Goal: Complete application form

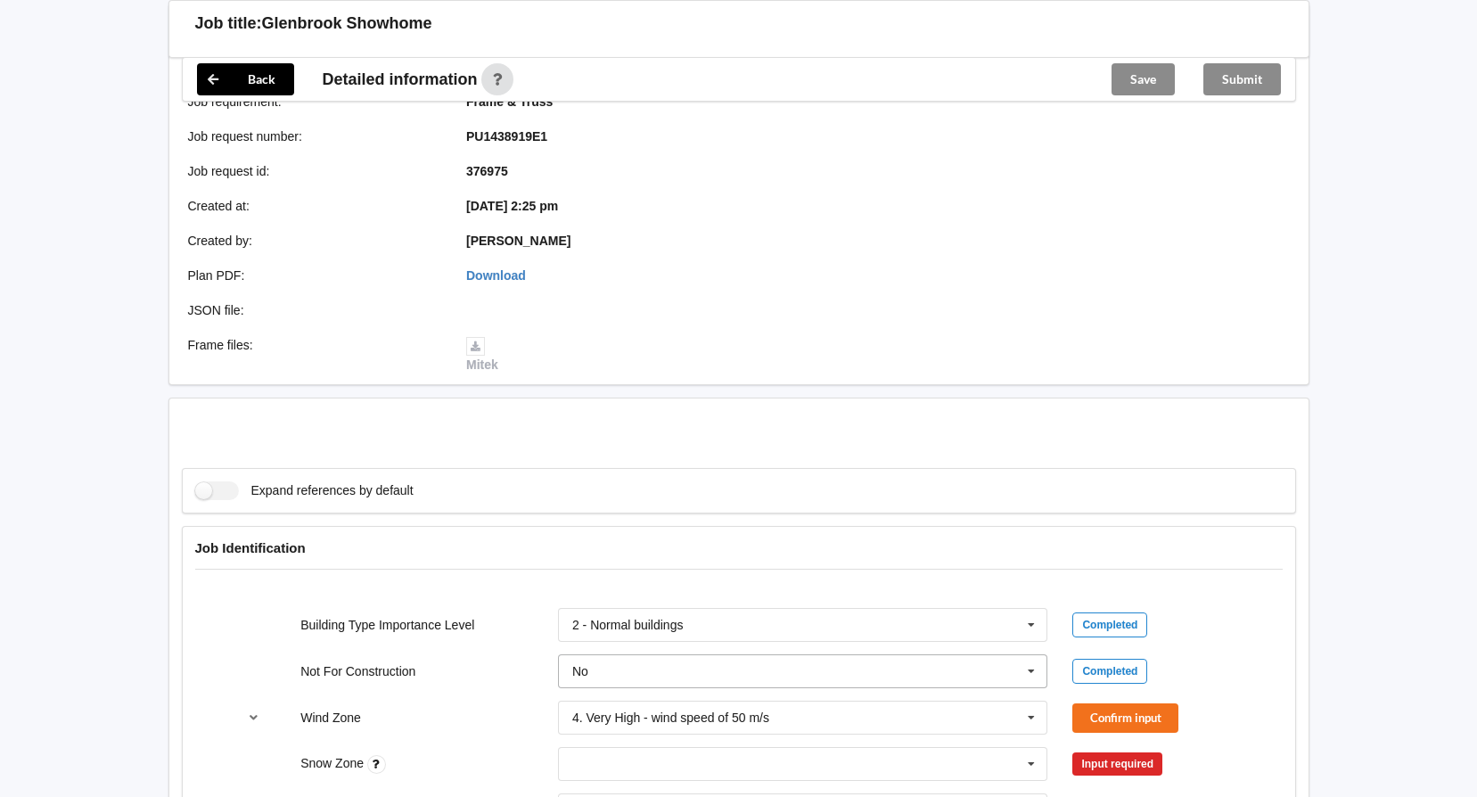
scroll to position [624, 0]
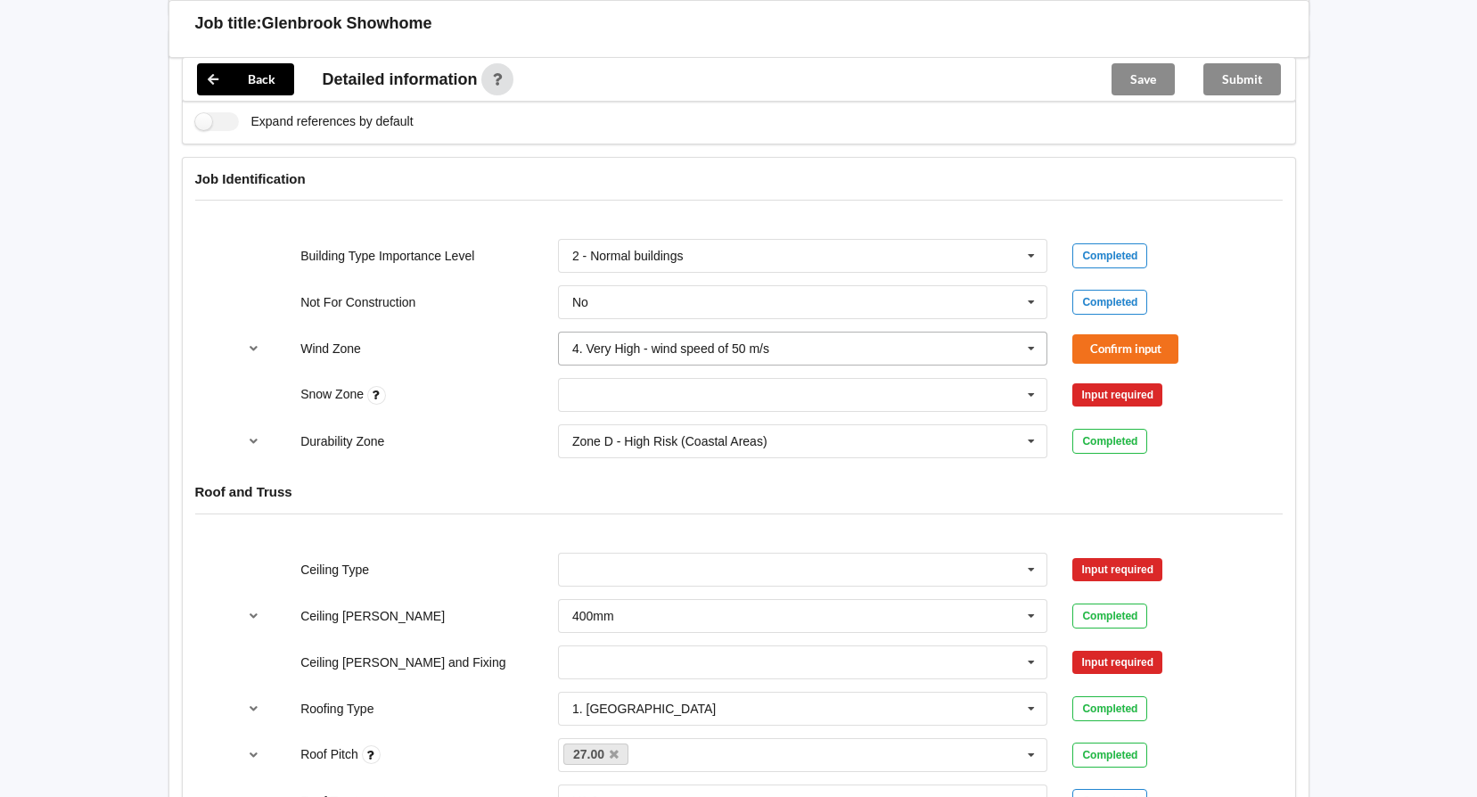
click at [704, 349] on div "4. Very High - wind speed of 50 m/s" at bounding box center [670, 348] width 197 height 12
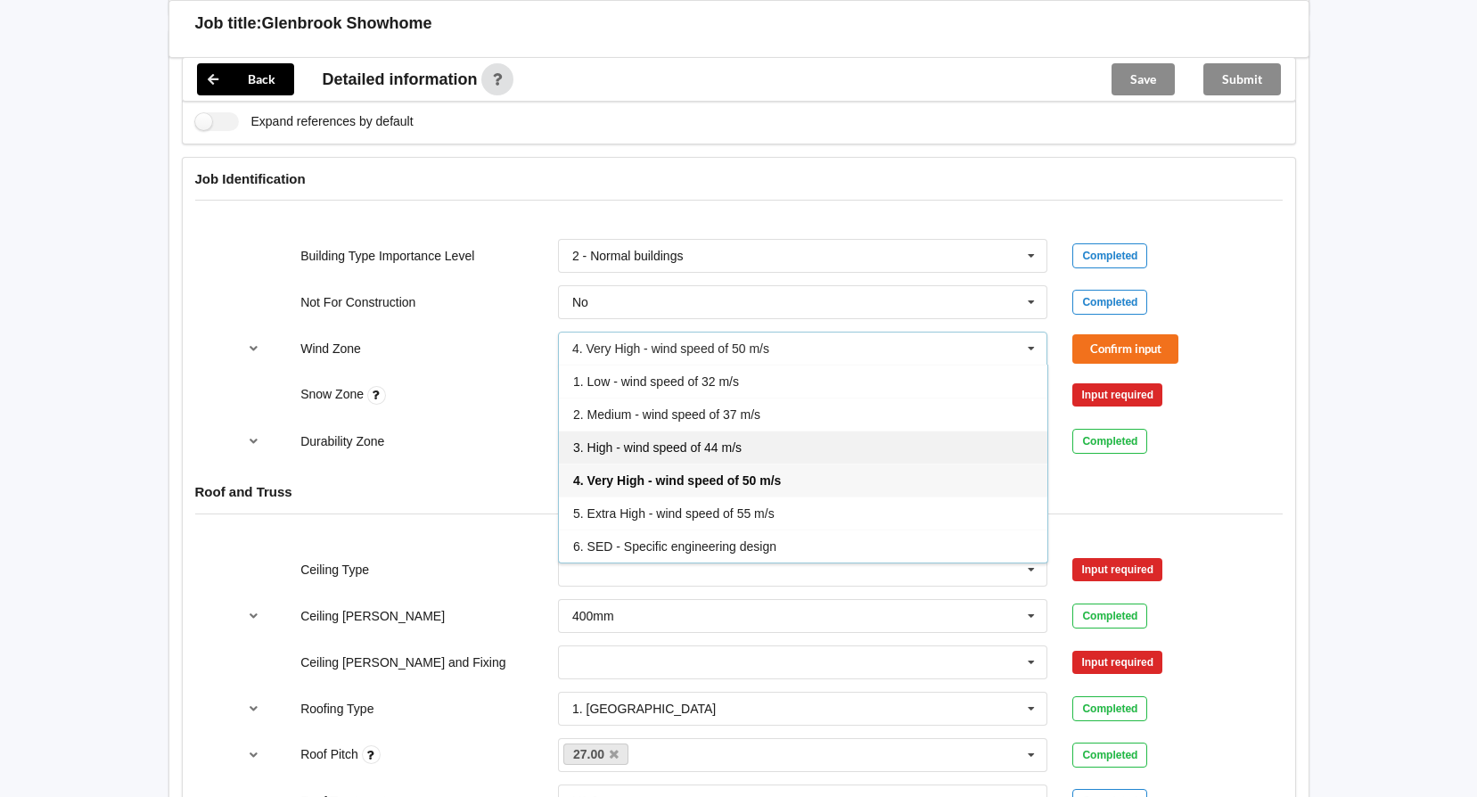
click at [665, 435] on div "3. High - wind speed of 44 m/s" at bounding box center [803, 446] width 488 height 33
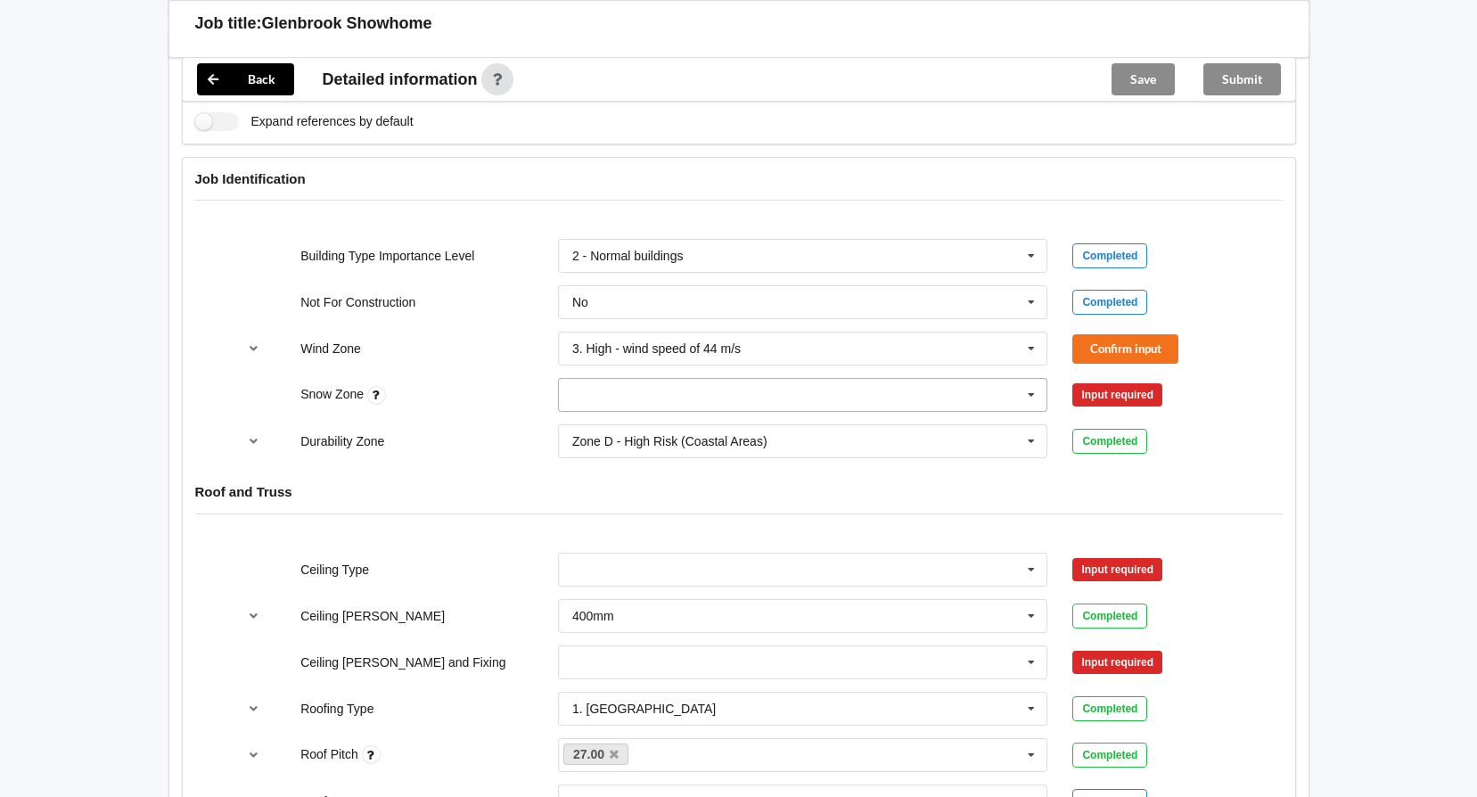
click at [674, 406] on input "text" at bounding box center [804, 395] width 488 height 32
click at [640, 436] on div "N0" at bounding box center [803, 427] width 488 height 33
click at [1144, 357] on button "Confirm input" at bounding box center [1125, 348] width 106 height 29
click at [1127, 398] on button "Confirm input" at bounding box center [1125, 395] width 106 height 29
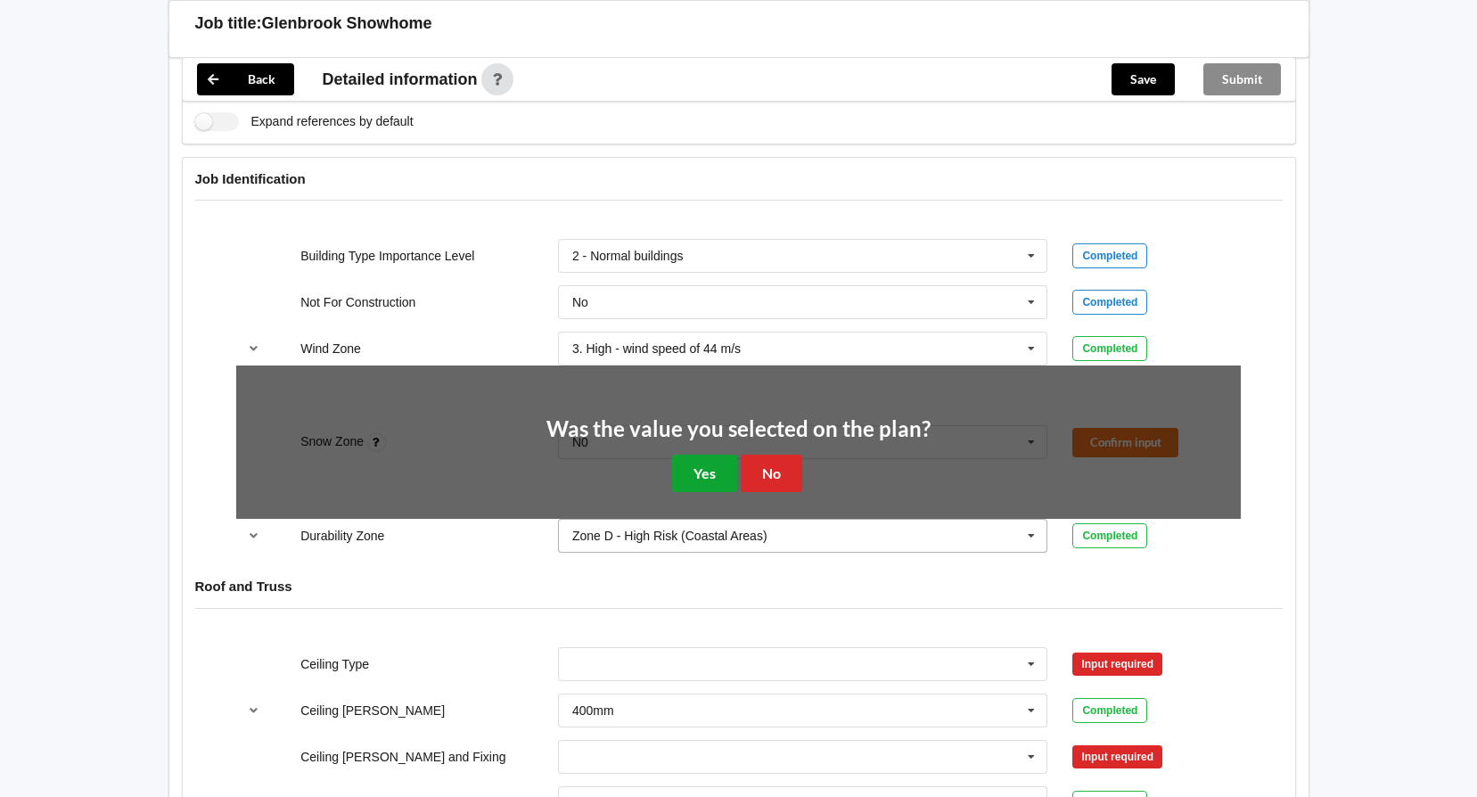
drag, startPoint x: 708, startPoint y: 467, endPoint x: 593, endPoint y: 455, distance: 115.6
click at [705, 471] on button "Yes" at bounding box center [704, 473] width 65 height 37
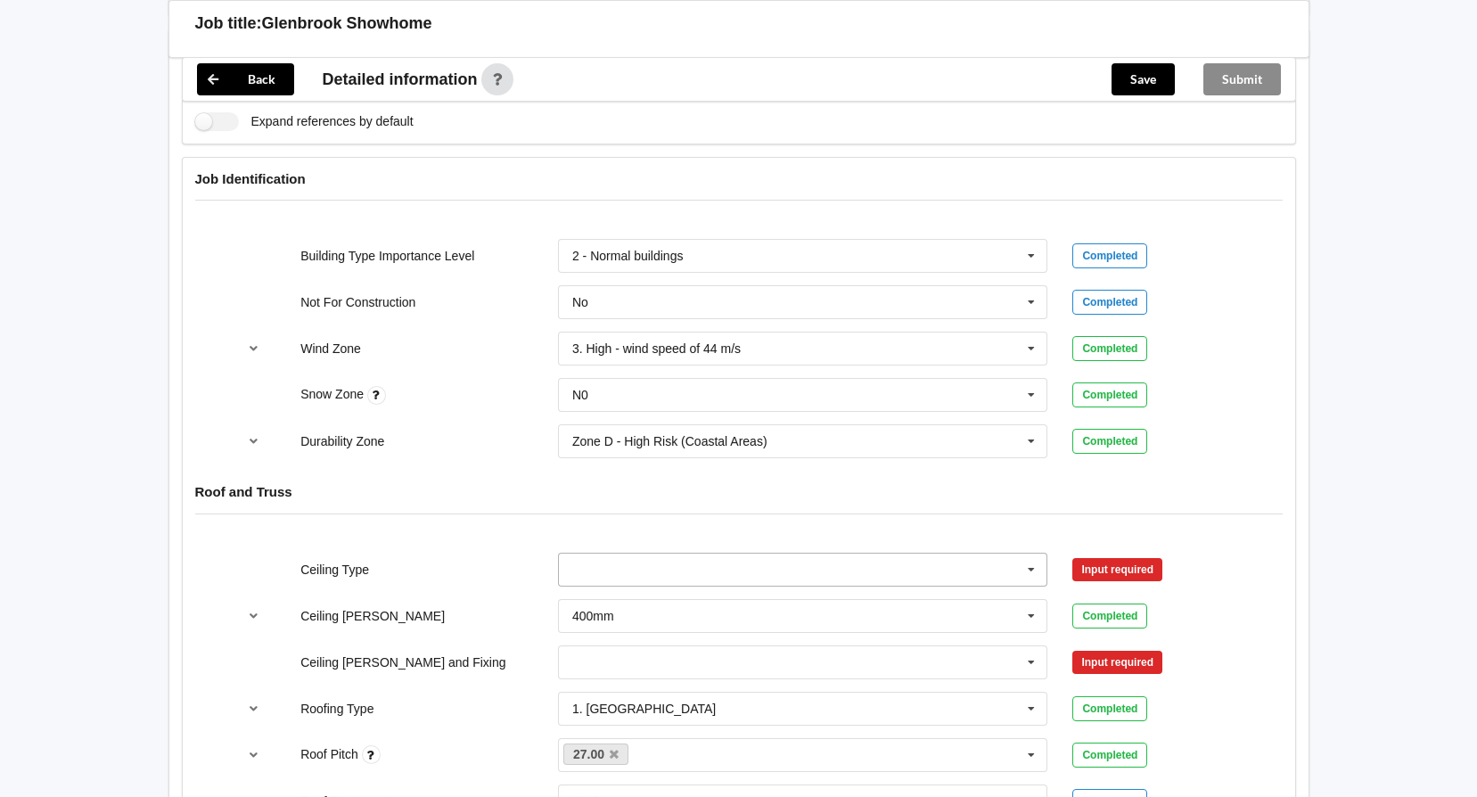
click at [693, 579] on input "text" at bounding box center [804, 569] width 488 height 32
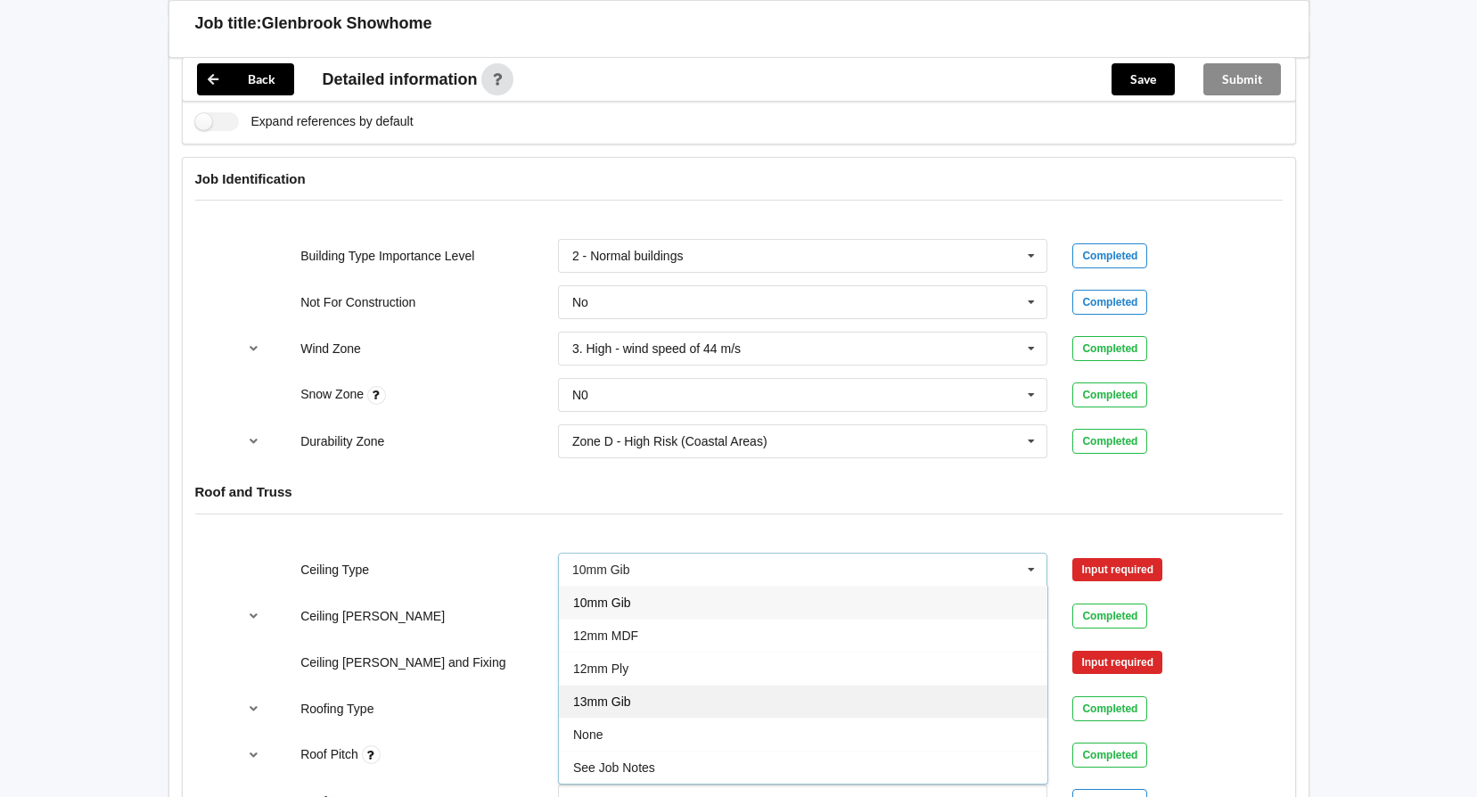
click at [605, 691] on div "13mm Gib" at bounding box center [803, 701] width 488 height 33
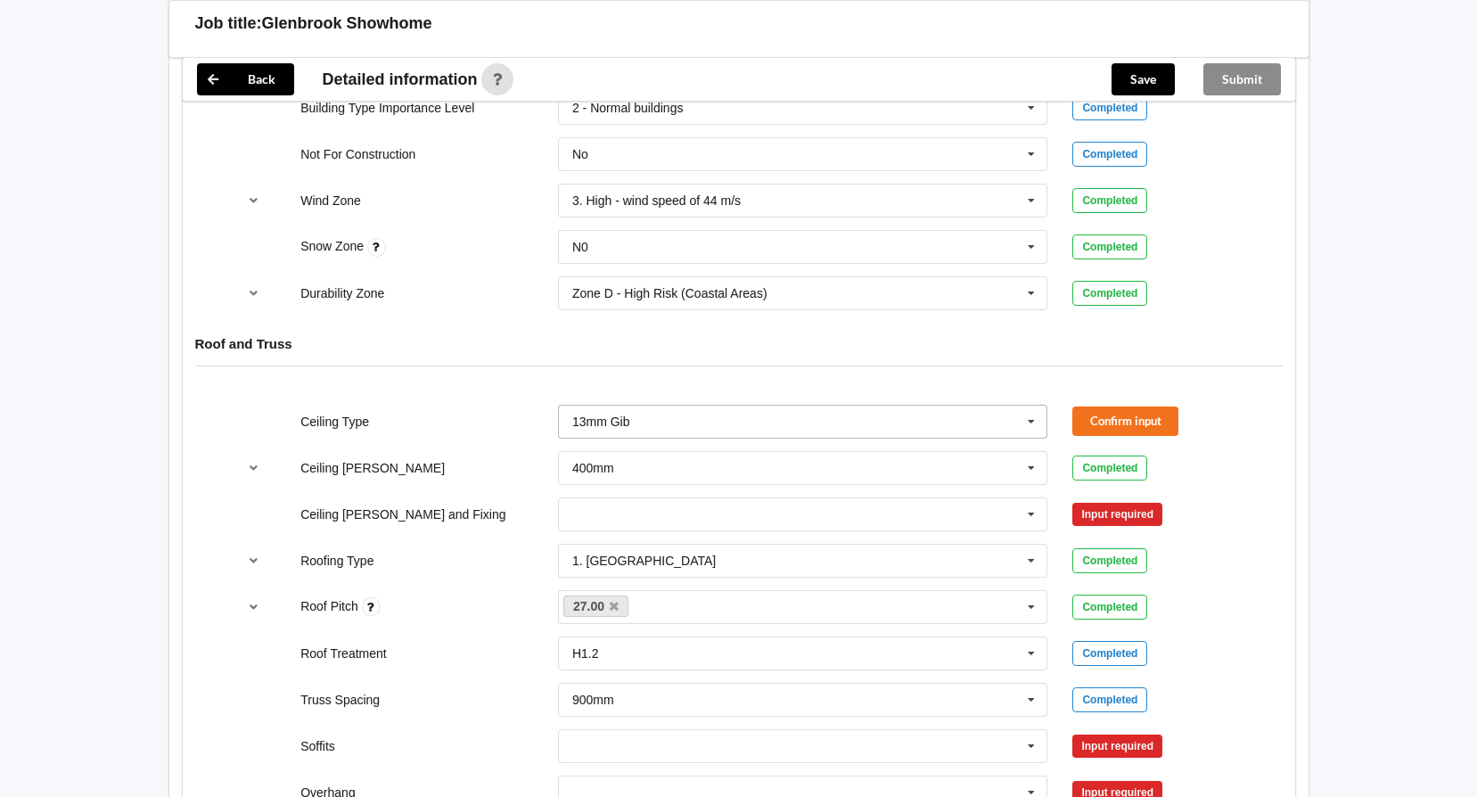
scroll to position [802, 0]
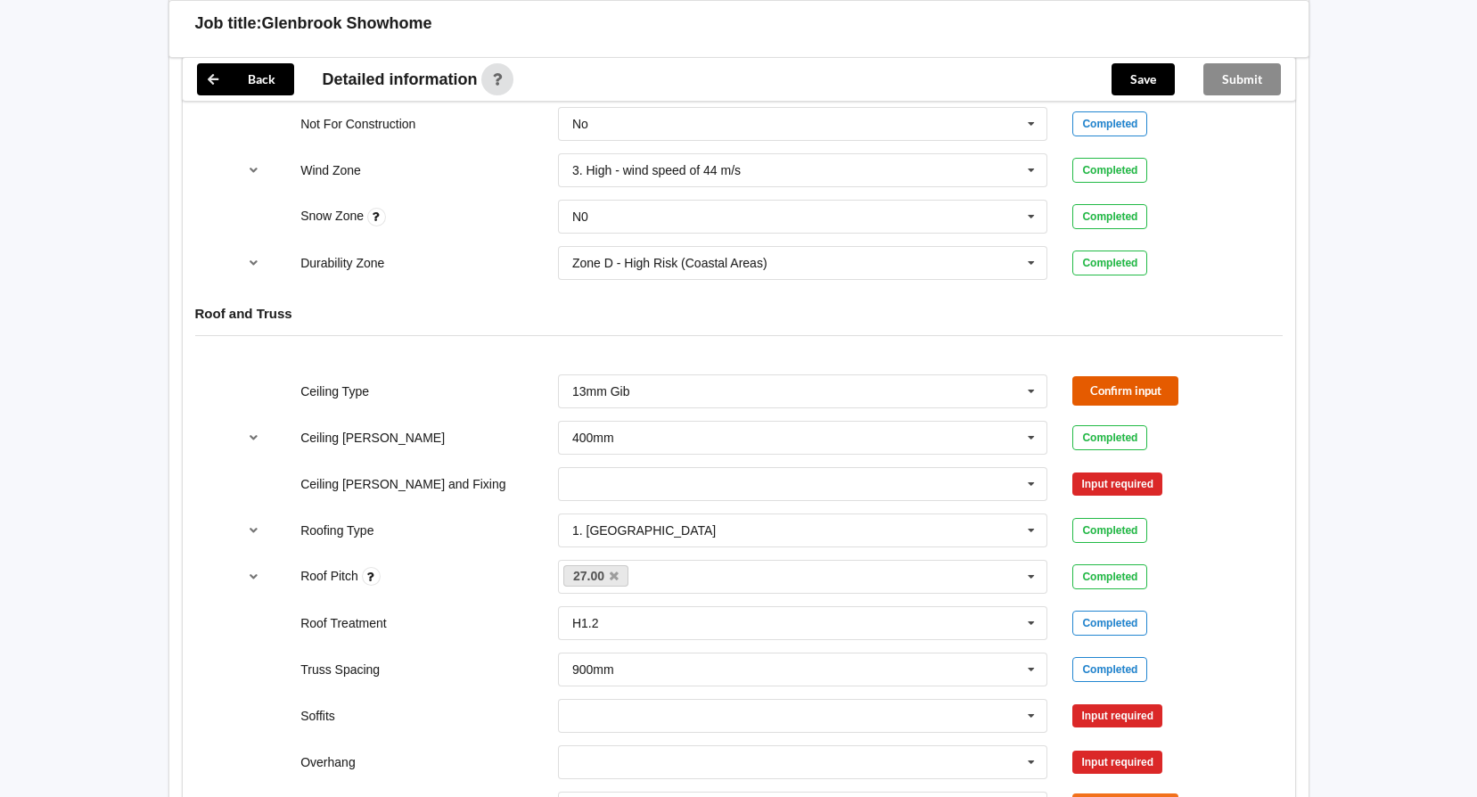
click at [1173, 394] on button "Confirm input" at bounding box center [1125, 390] width 106 height 29
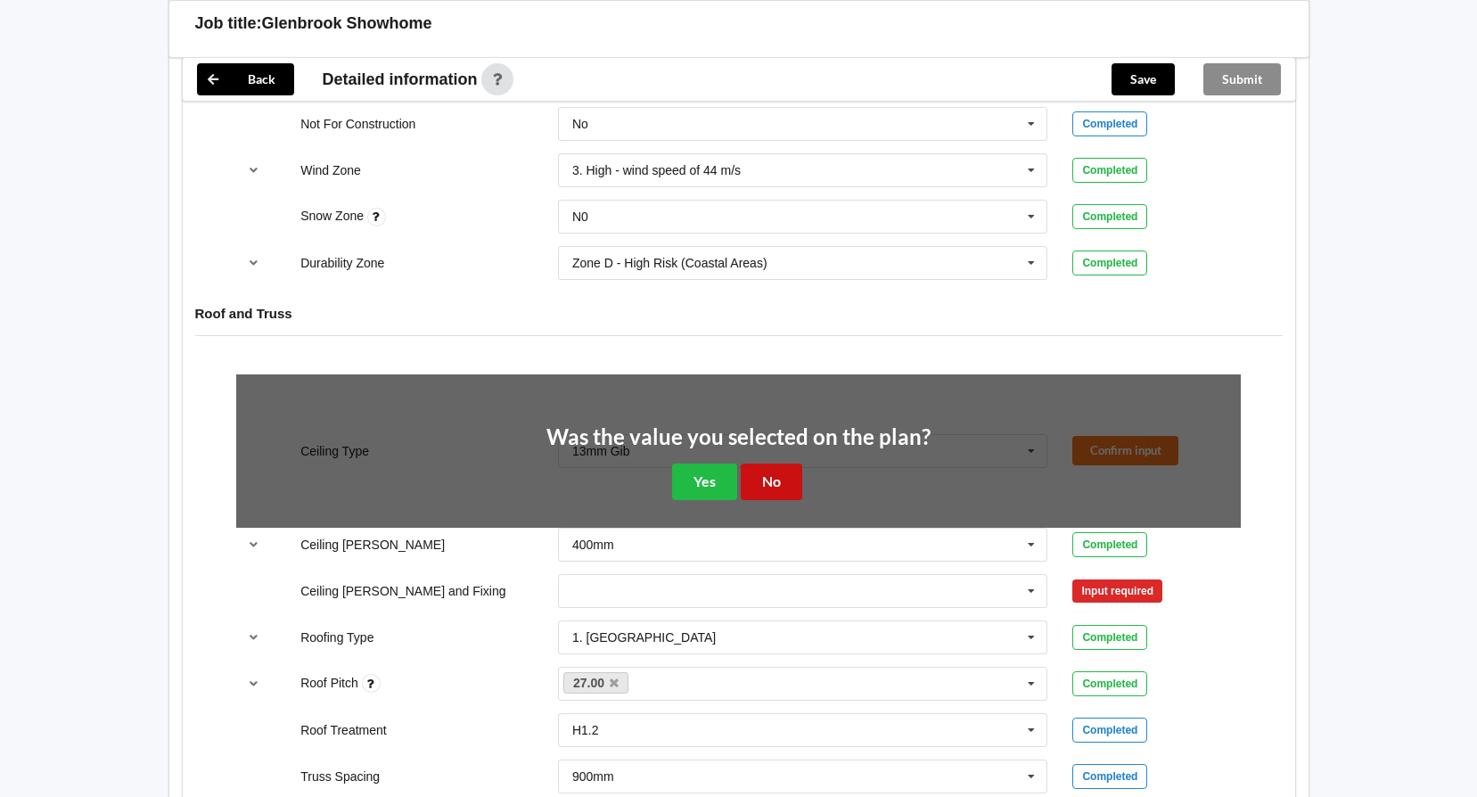
drag, startPoint x: 785, startPoint y: 473, endPoint x: 809, endPoint y: 488, distance: 28.4
click at [786, 473] on button "No" at bounding box center [771, 481] width 61 height 37
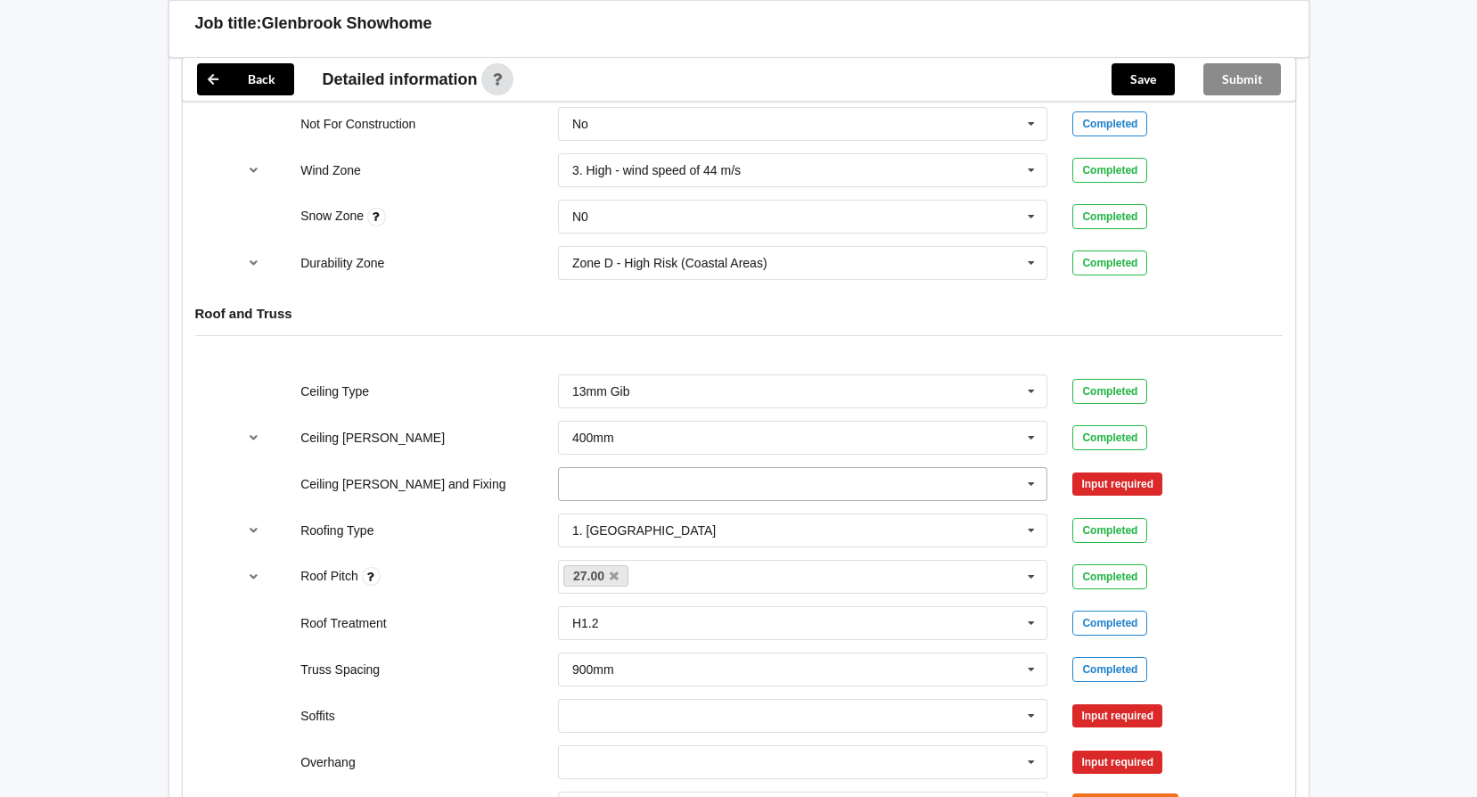
click at [914, 482] on input "text" at bounding box center [804, 484] width 488 height 32
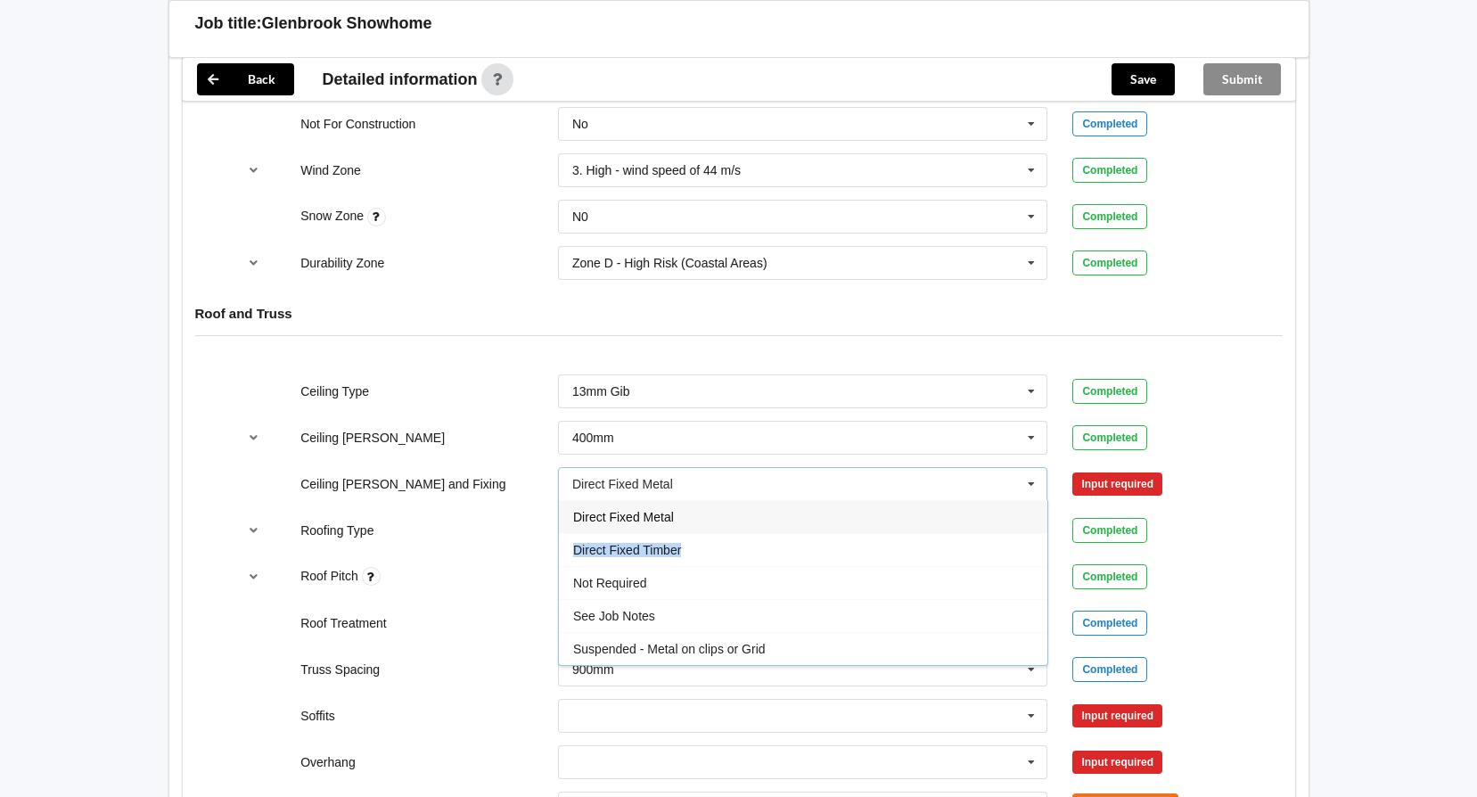
drag, startPoint x: 781, startPoint y: 535, endPoint x: 767, endPoint y: 520, distance: 20.2
click at [767, 520] on div "Direct Fixed Metal Direct Fixed Timber Not Required See Job Notes Suspended - M…" at bounding box center [803, 583] width 490 height 166
click at [735, 516] on div "Direct Fixed Metal" at bounding box center [803, 516] width 488 height 33
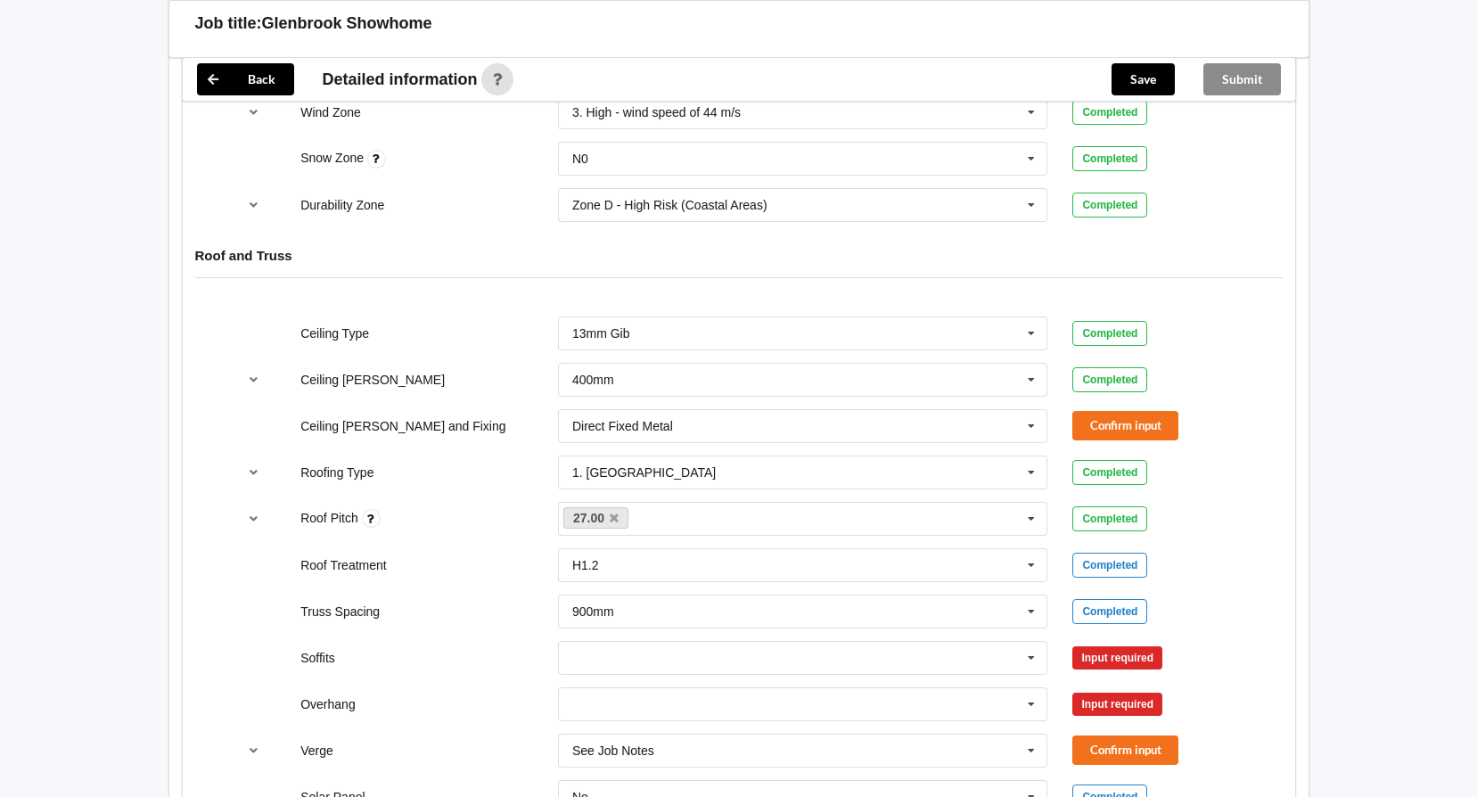
scroll to position [891, 0]
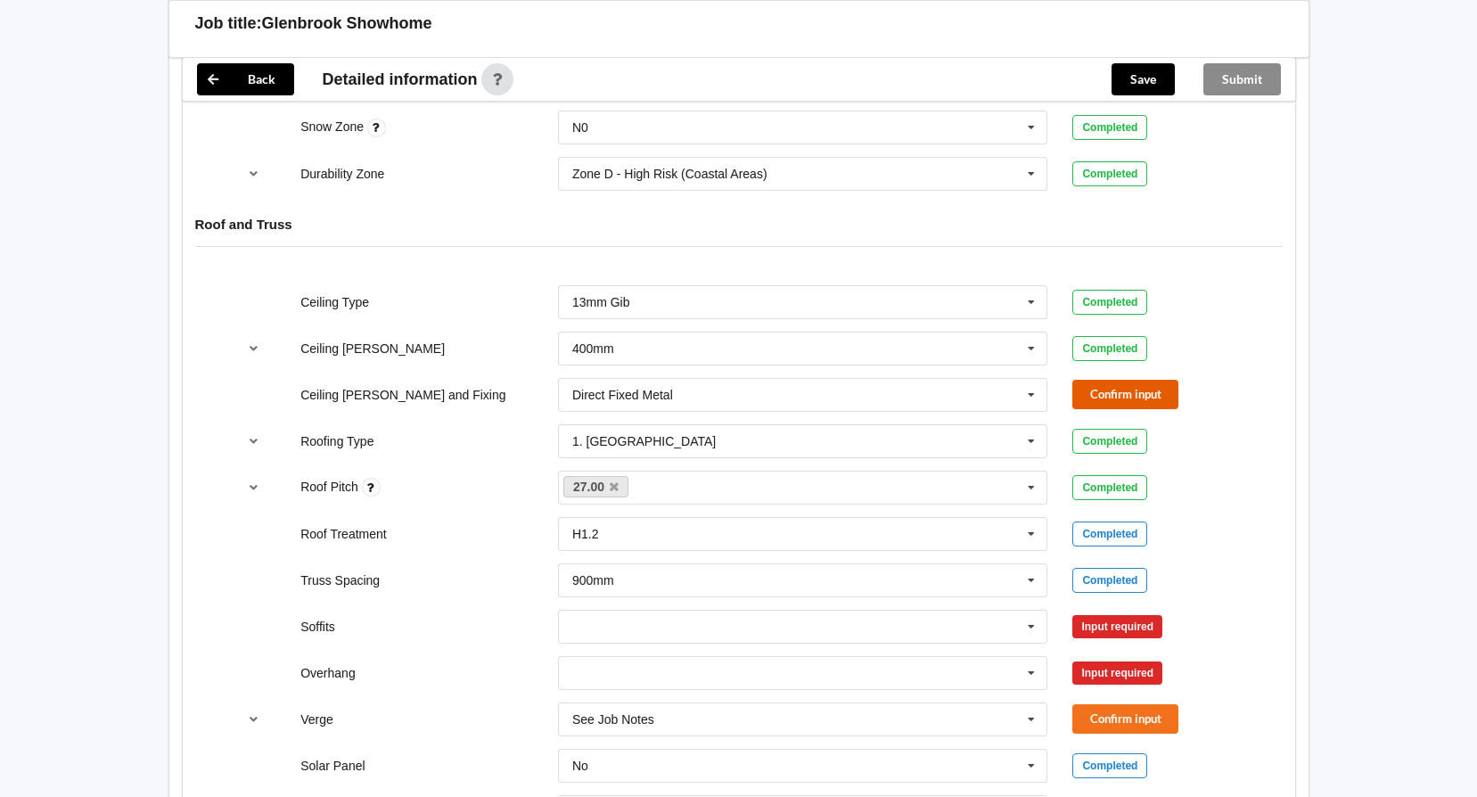
click at [1110, 386] on button "Confirm input" at bounding box center [1125, 394] width 106 height 29
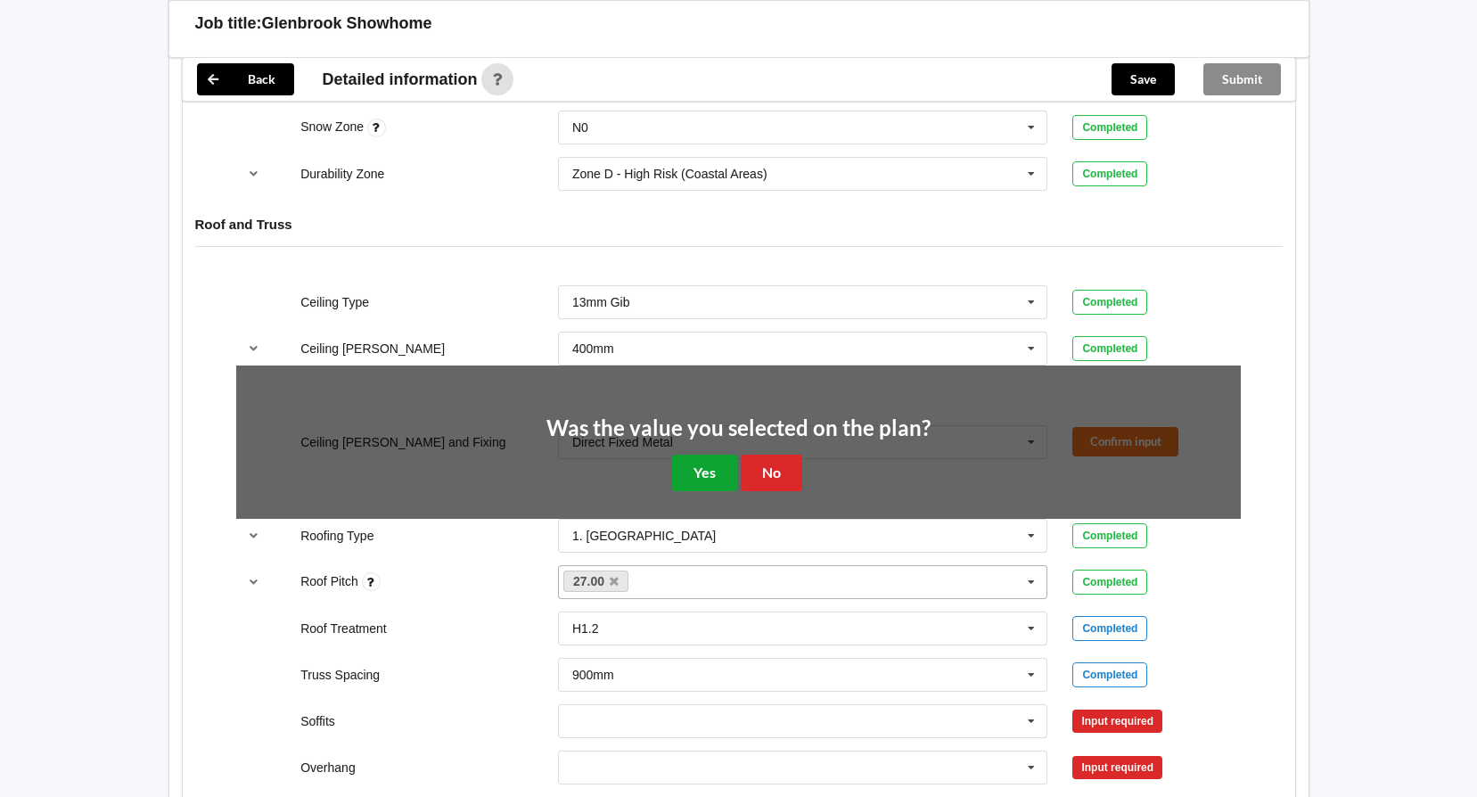
click at [724, 476] on button "Yes" at bounding box center [704, 473] width 65 height 37
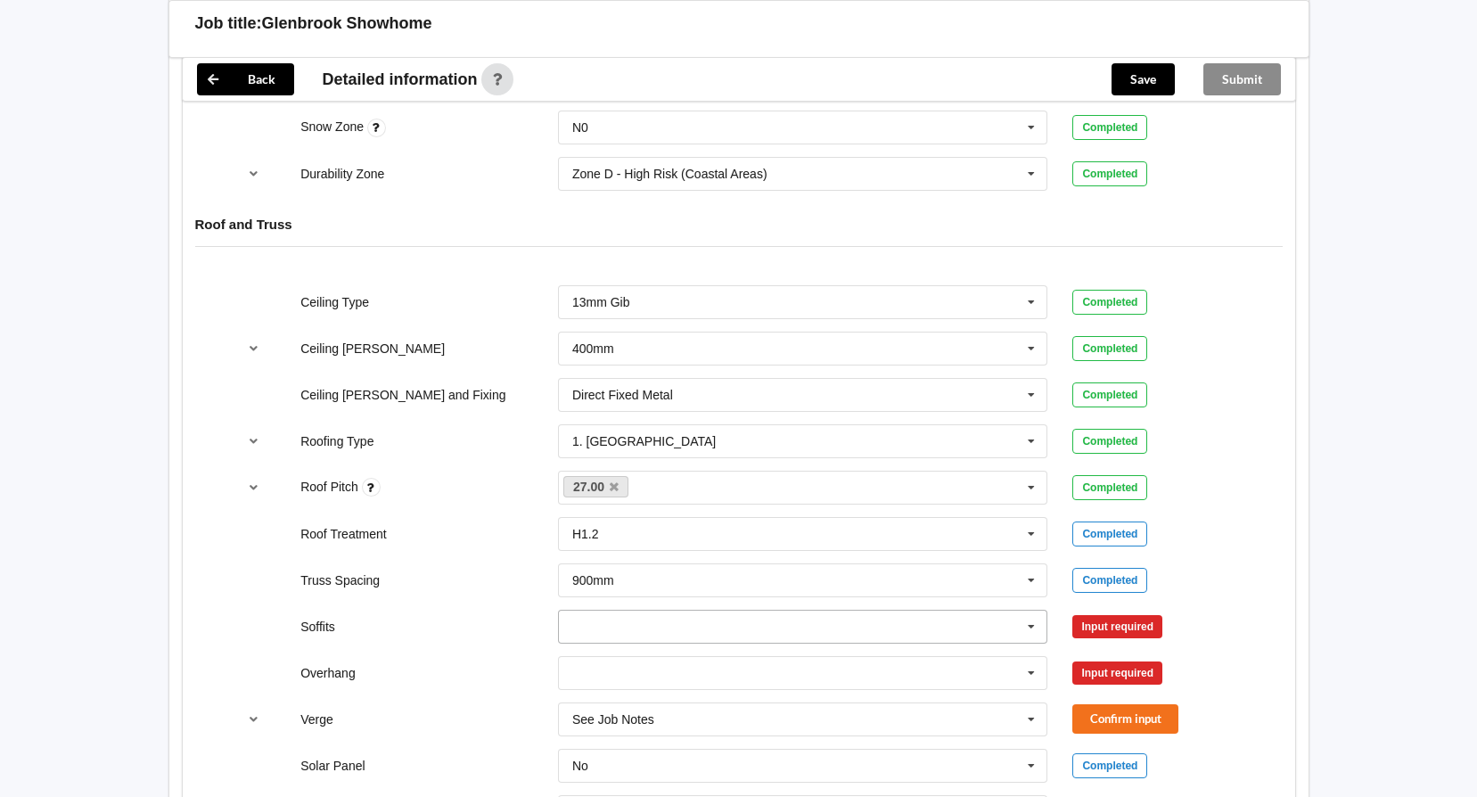
click at [675, 626] on input "text" at bounding box center [804, 627] width 488 height 32
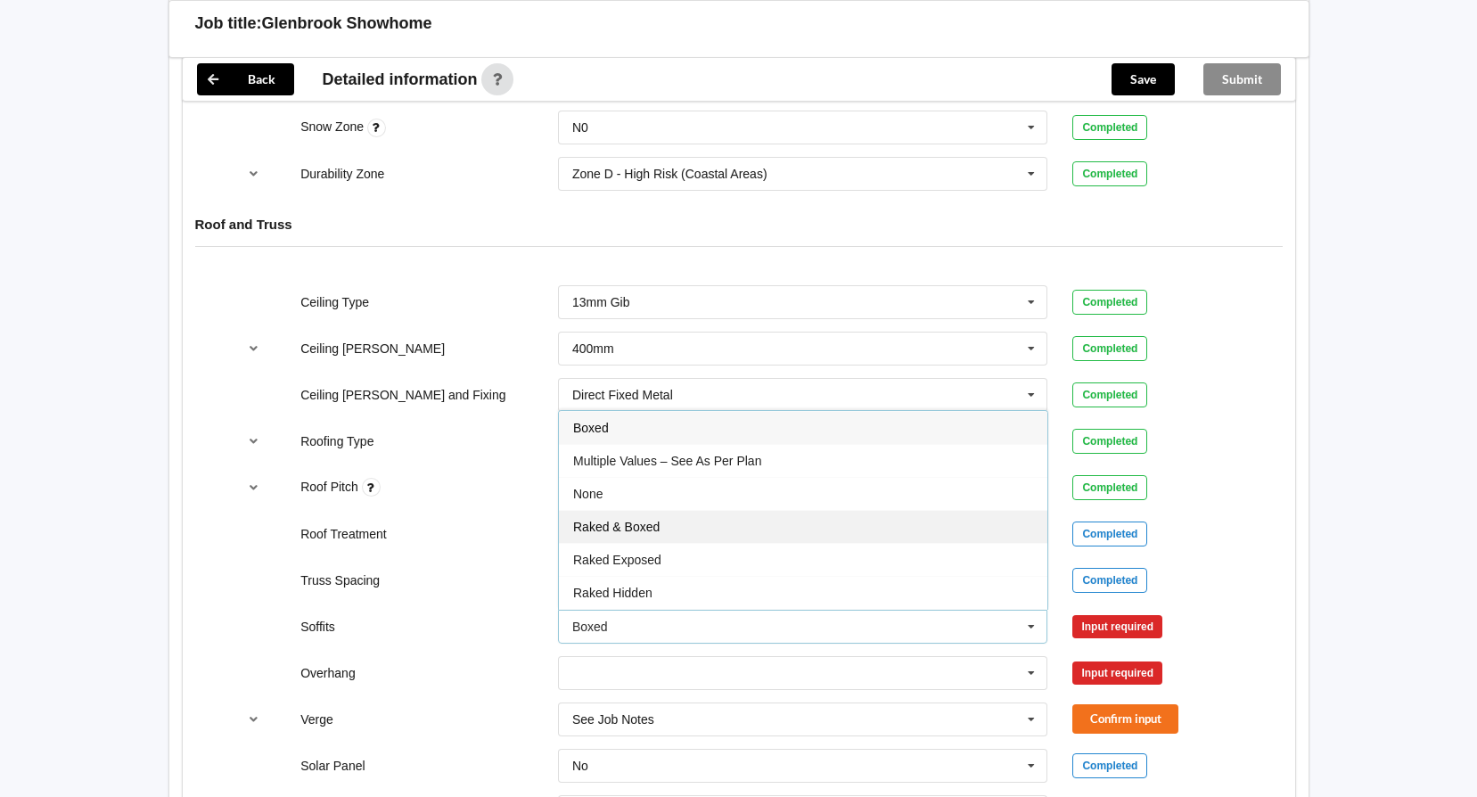
click at [738, 518] on div "Raked & Boxed" at bounding box center [803, 526] width 488 height 33
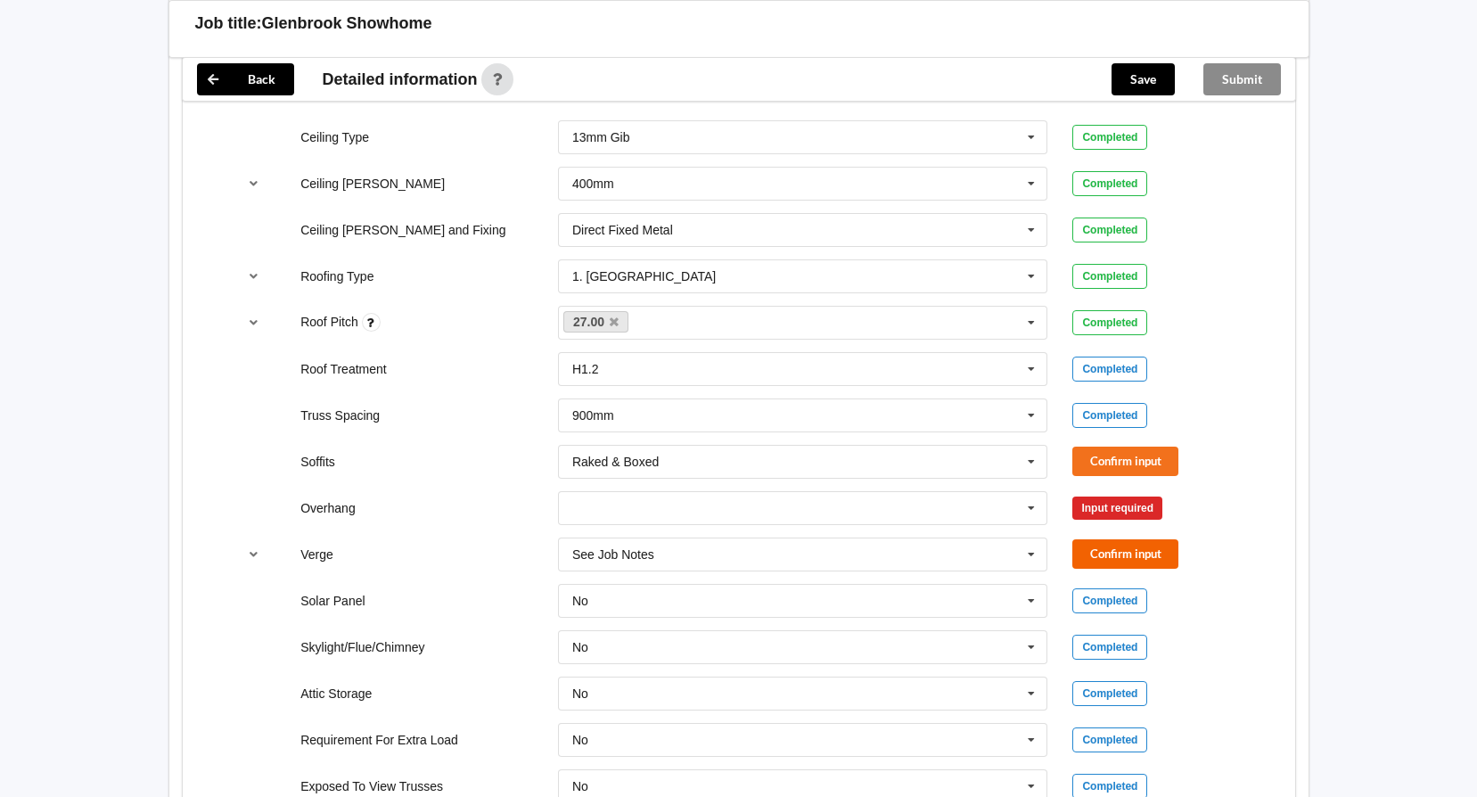
scroll to position [1070, 0]
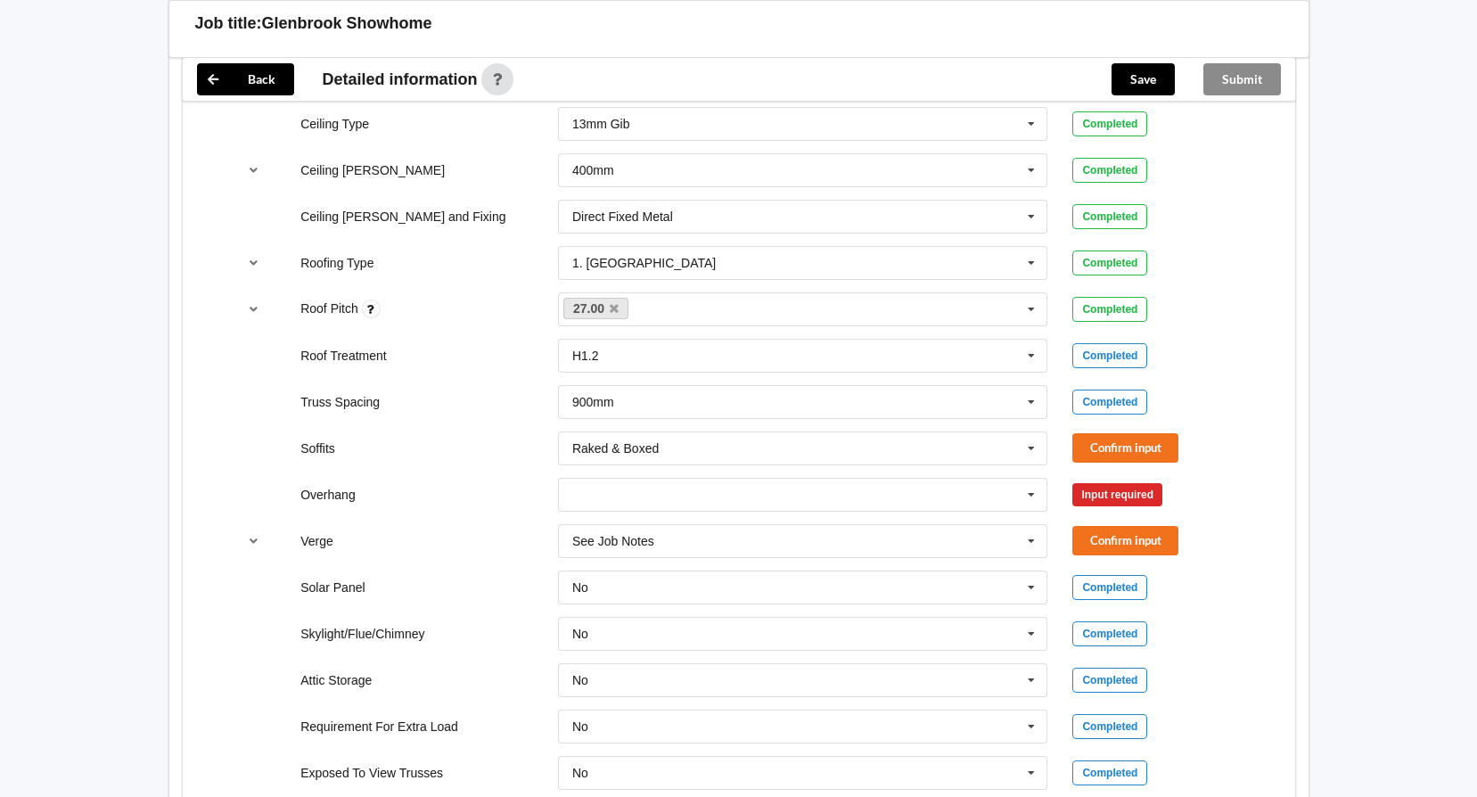
click at [1100, 430] on div "Soffits Raked & Boxed Boxed Multiple Values – See As Per Plan None Raked & Boxe…" at bounding box center [738, 448] width 1029 height 59
click at [1122, 447] on button "Confirm input" at bounding box center [1125, 447] width 106 height 29
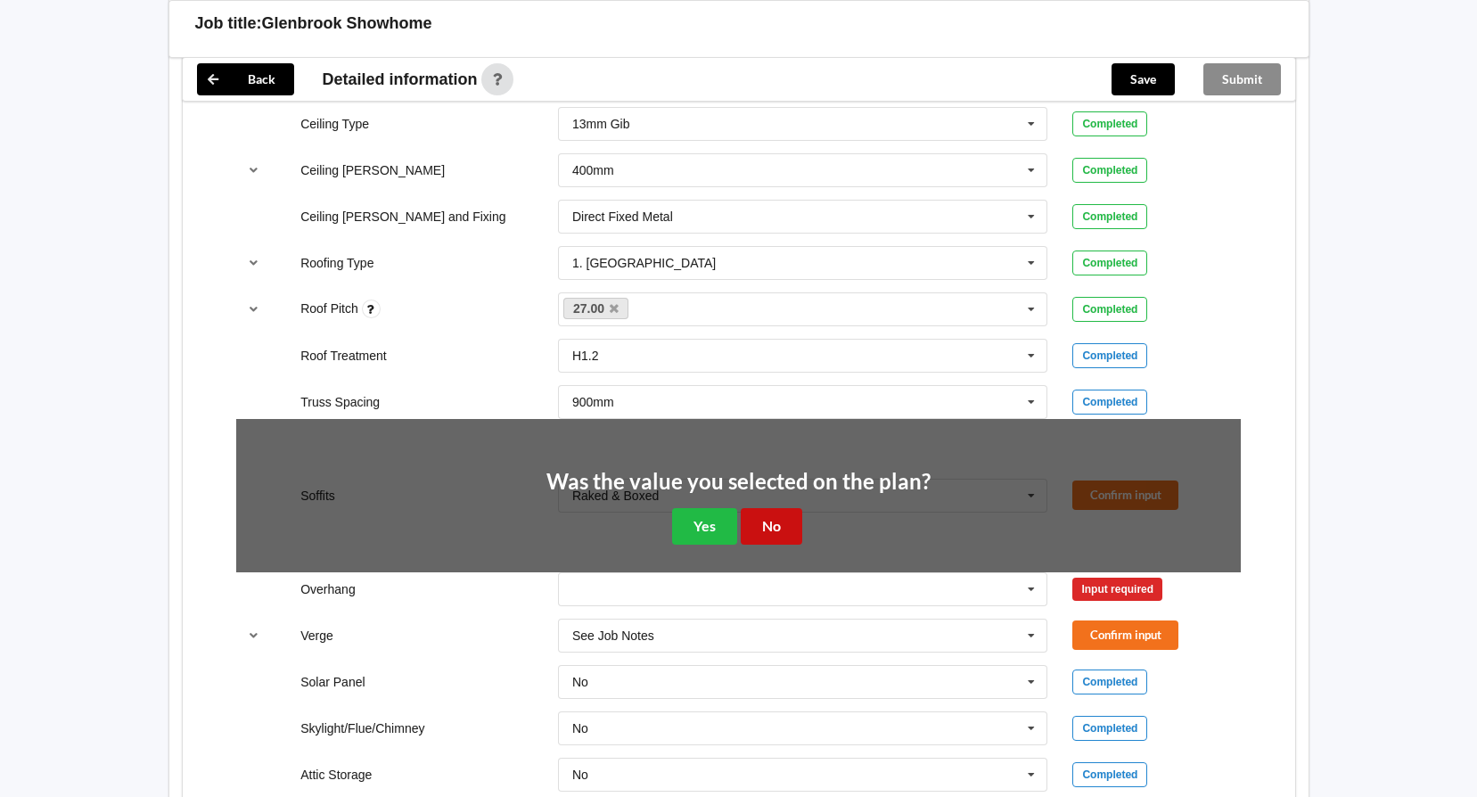
drag, startPoint x: 778, startPoint y: 521, endPoint x: 769, endPoint y: 520, distance: 9.1
click at [778, 521] on button "No" at bounding box center [771, 526] width 61 height 37
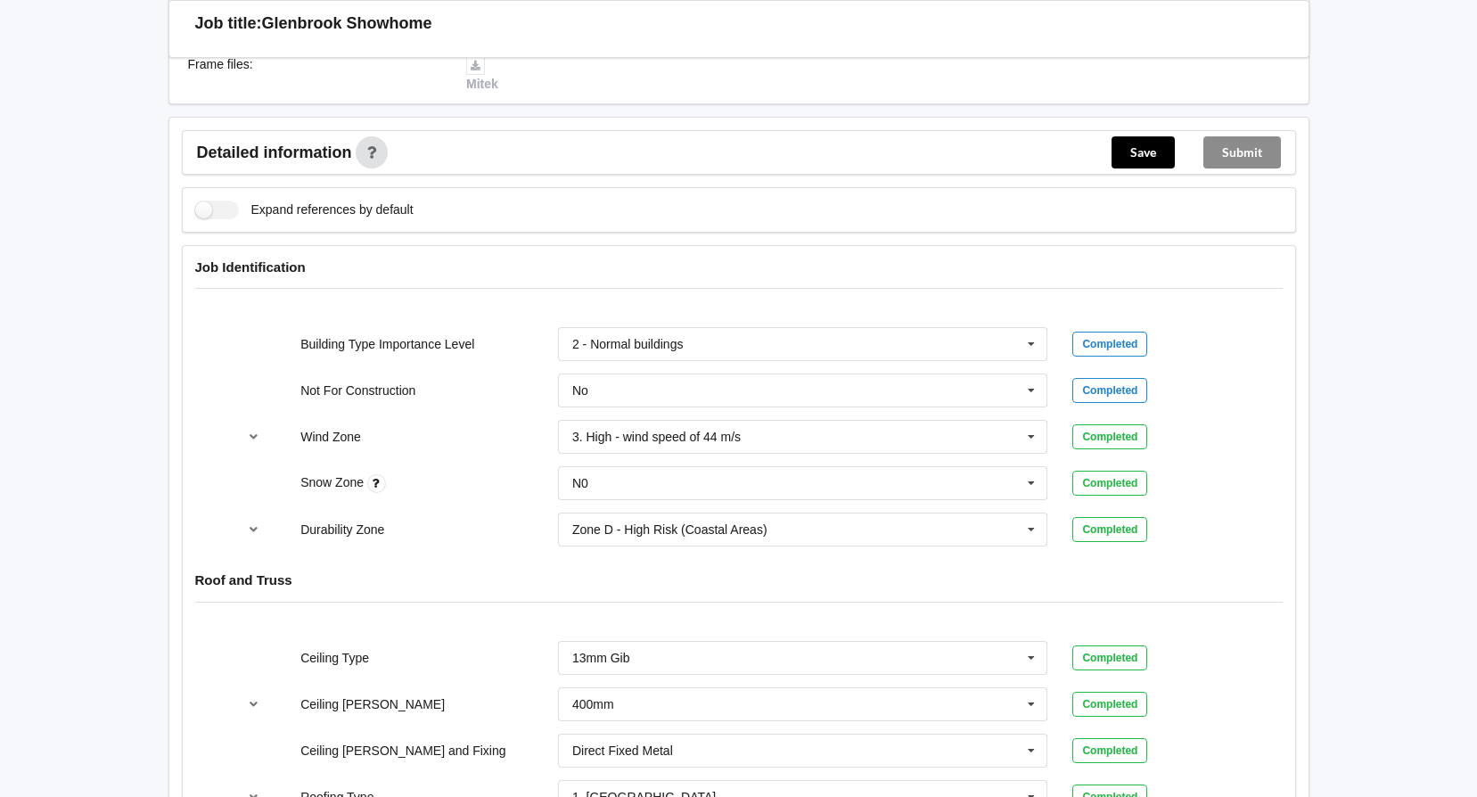
scroll to position [535, 0]
click at [816, 430] on input "text" at bounding box center [804, 438] width 488 height 32
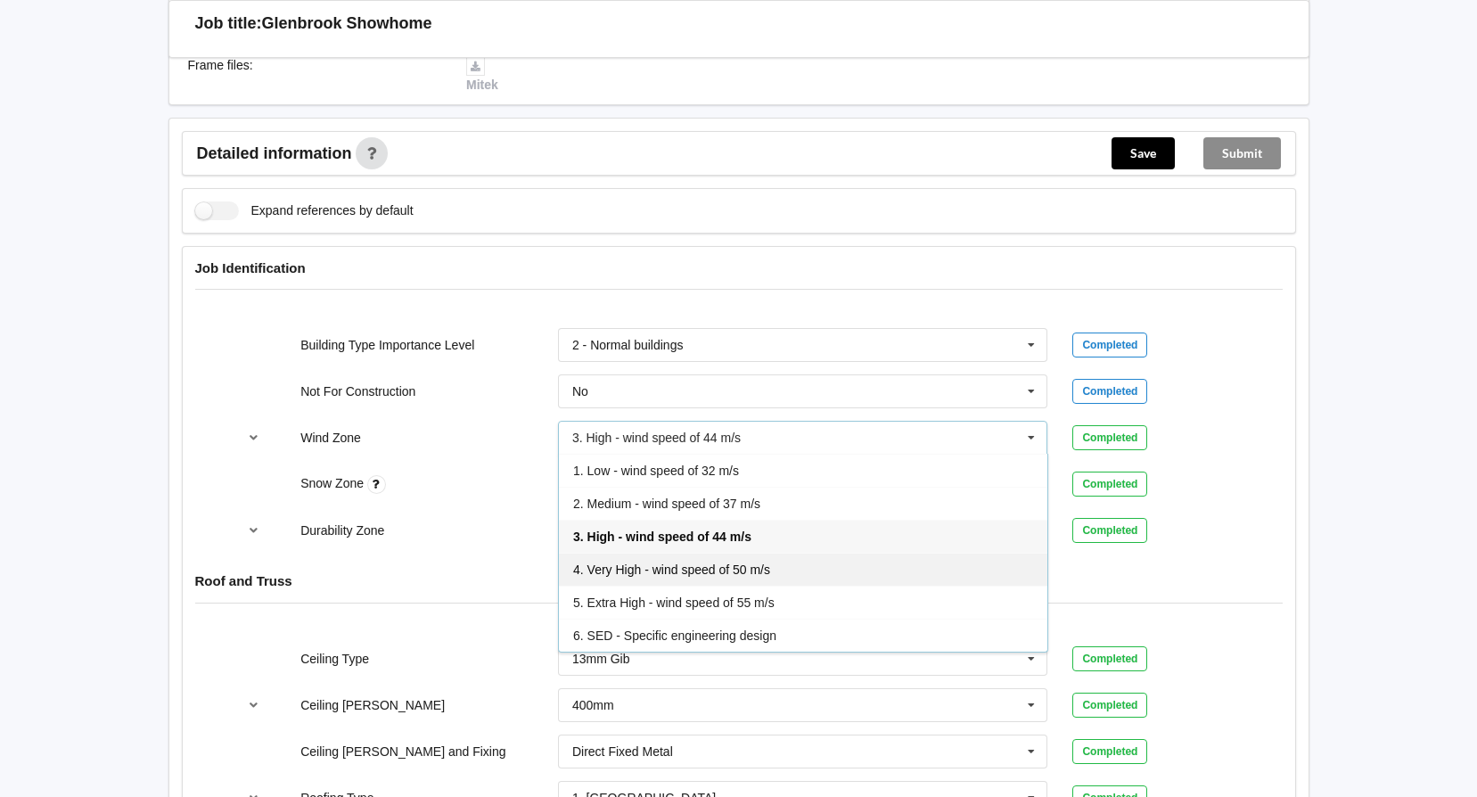
click at [726, 572] on span "4. Very High - wind speed of 50 m/s" at bounding box center [671, 569] width 197 height 14
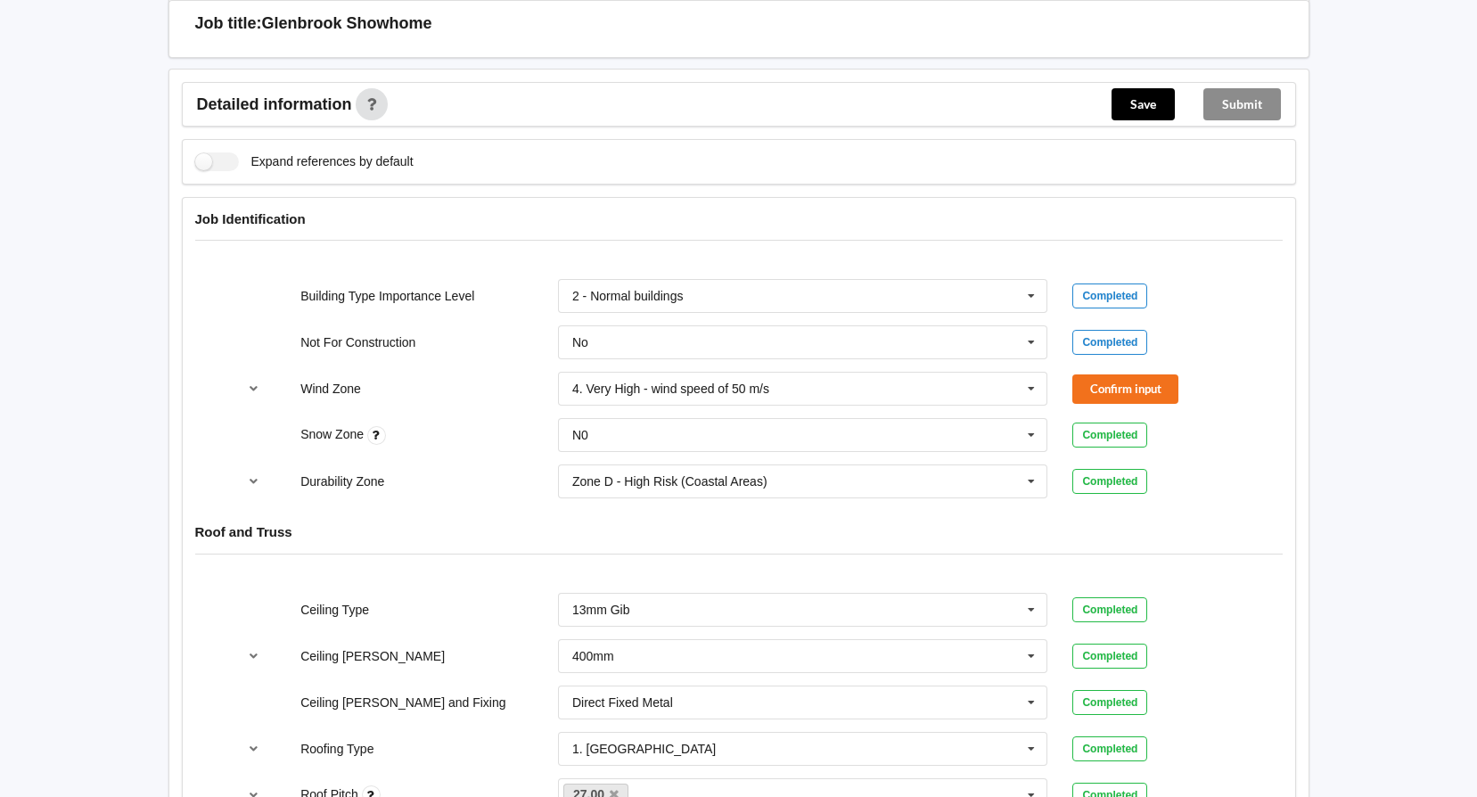
scroll to position [624, 0]
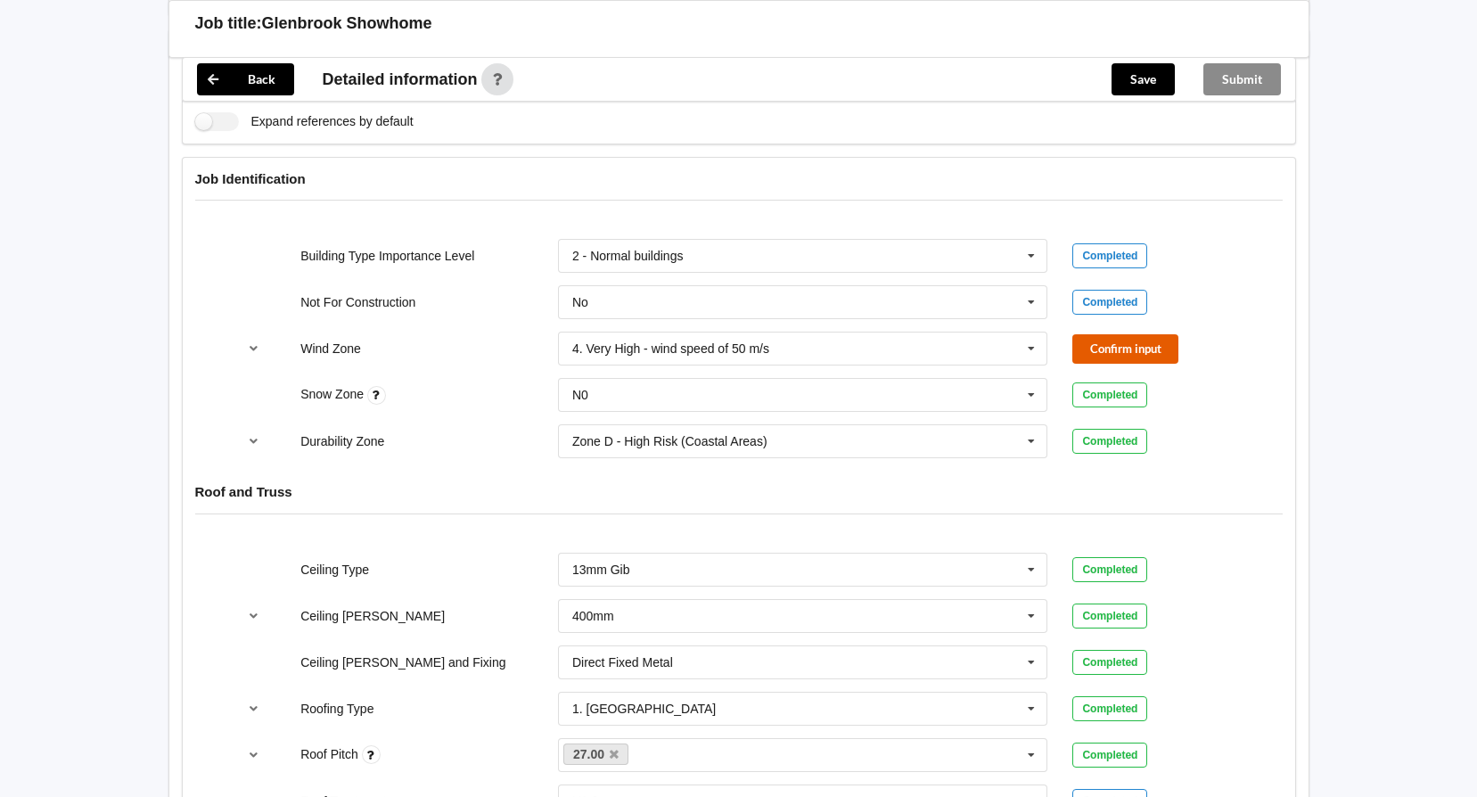
click at [1140, 349] on button "Confirm input" at bounding box center [1125, 348] width 106 height 29
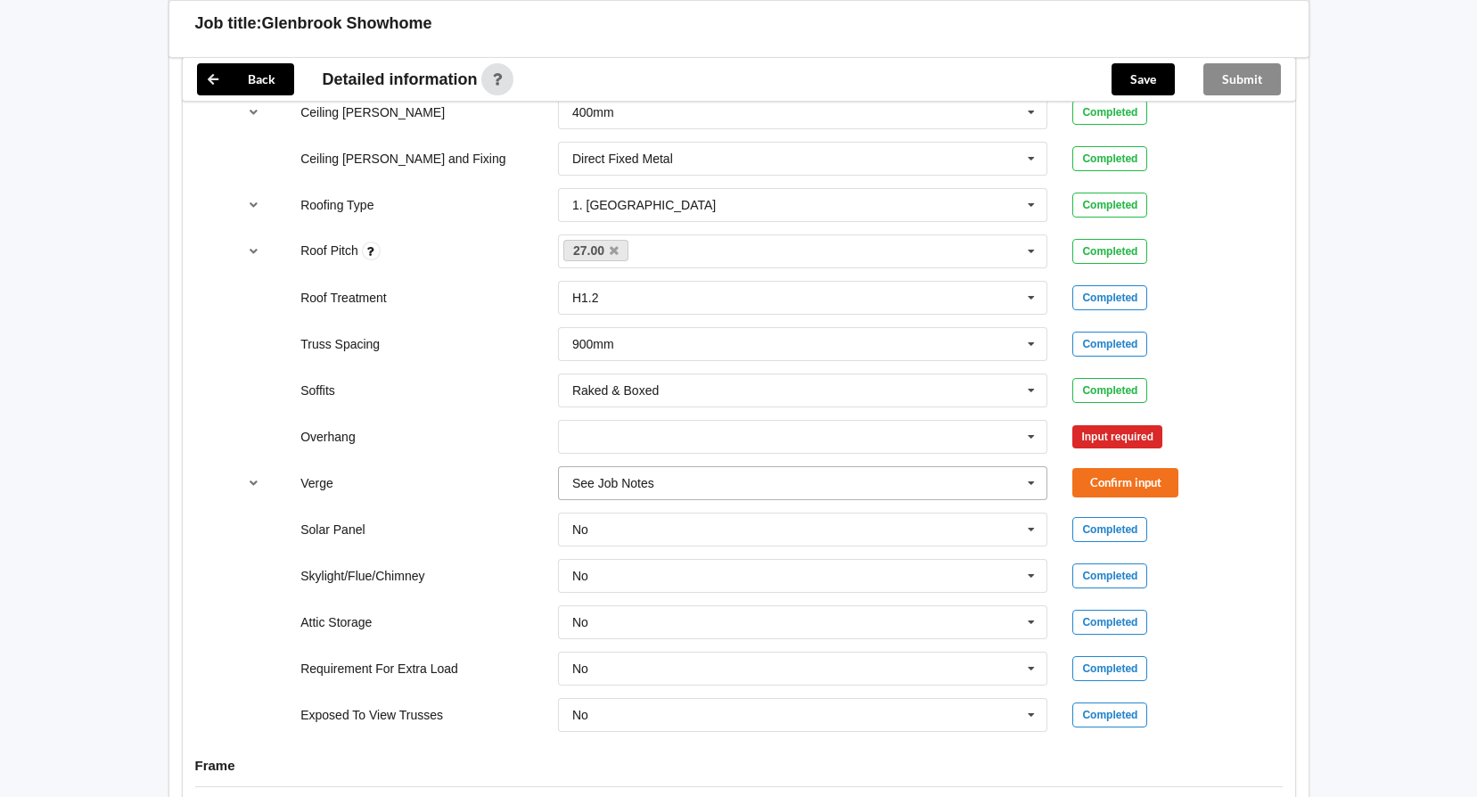
scroll to position [980, 0]
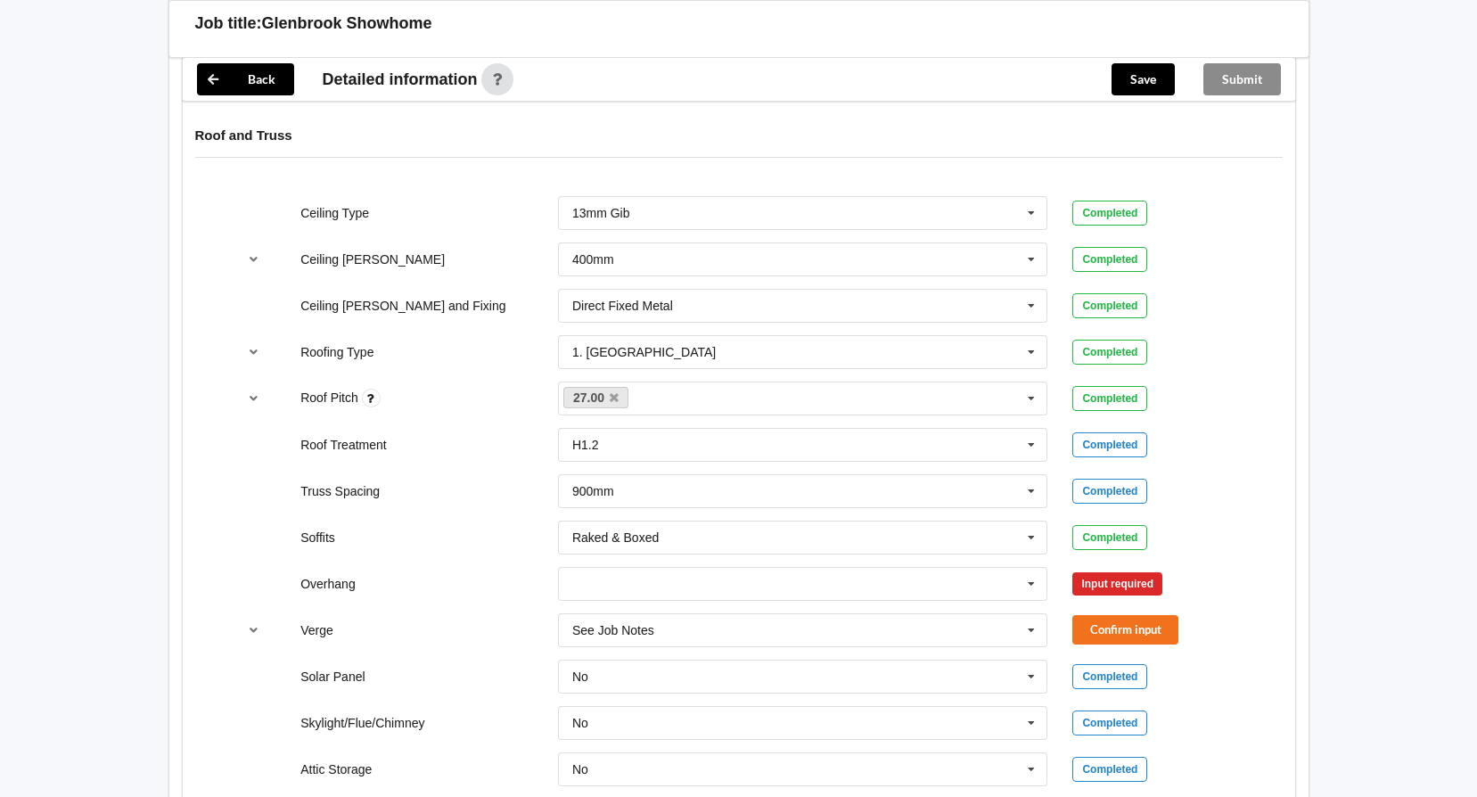
click at [951, 602] on div "See Job Notes See Job Notes 300mm 450mm 600mm 750mm Multiple Values – See As Pe…" at bounding box center [802, 630] width 515 height 59
click at [957, 588] on input "text" at bounding box center [804, 584] width 488 height 32
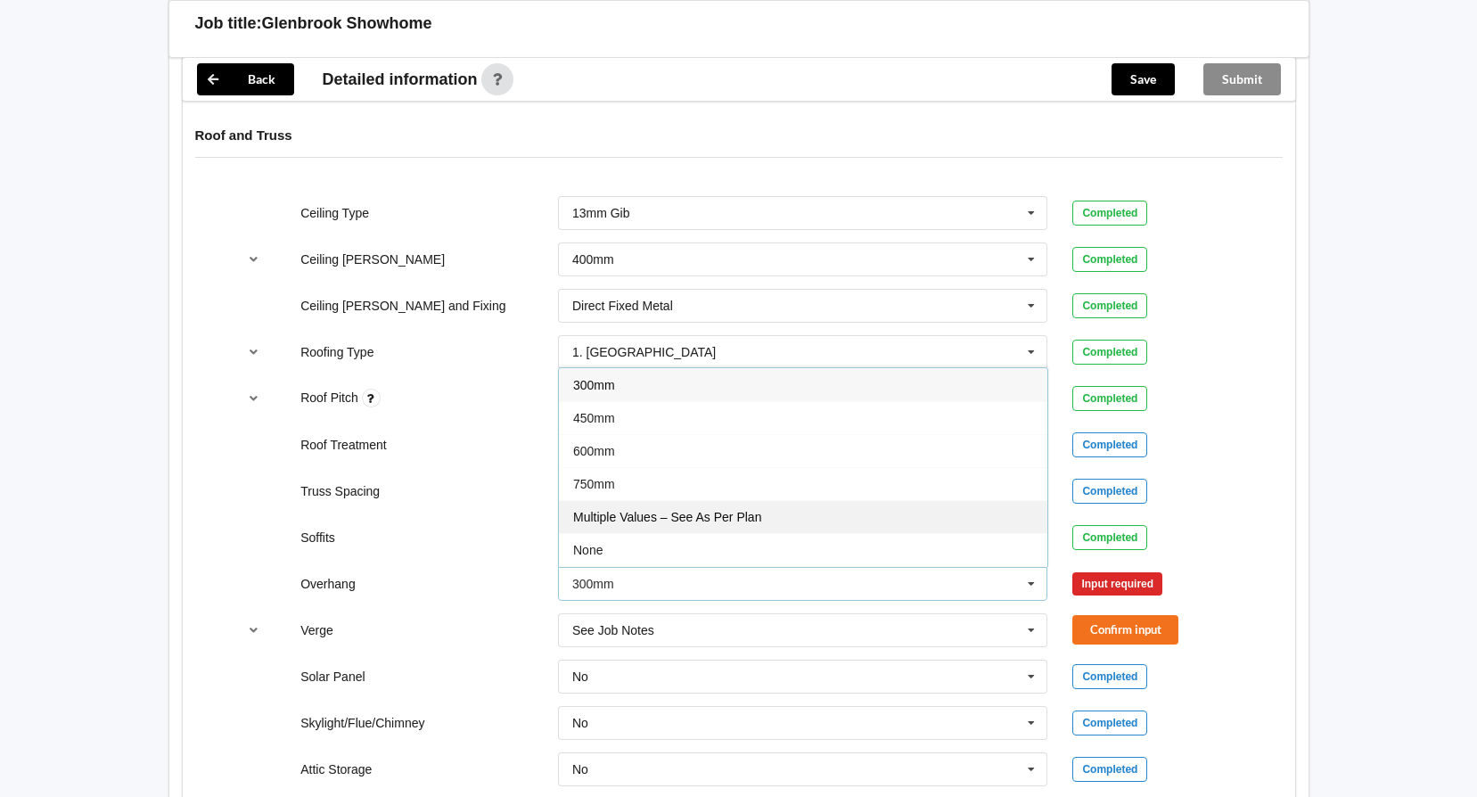
drag, startPoint x: 837, startPoint y: 520, endPoint x: 807, endPoint y: 581, distance: 68.6
click at [836, 520] on div "Multiple Values – See As Per Plan" at bounding box center [803, 516] width 488 height 33
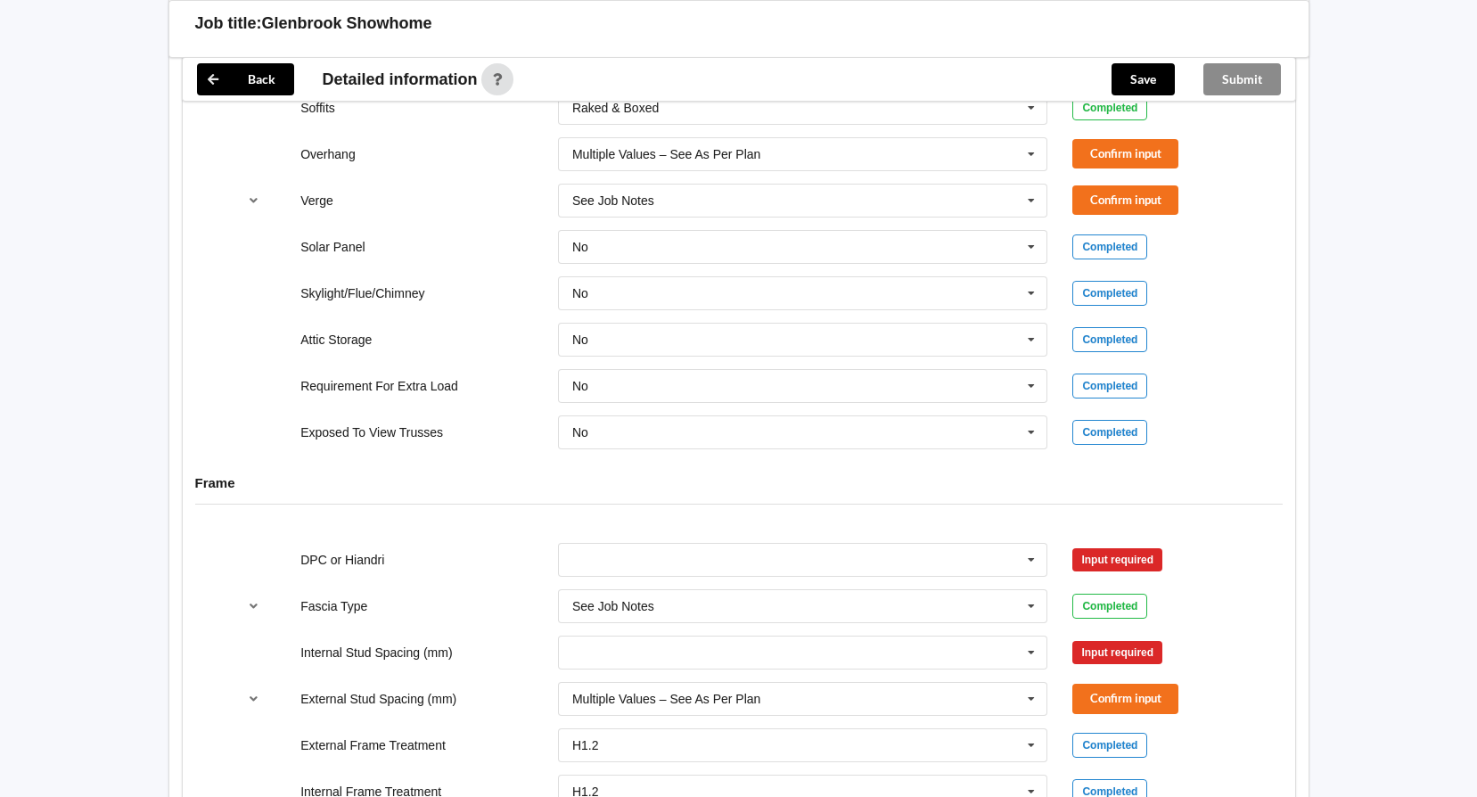
scroll to position [1337, 0]
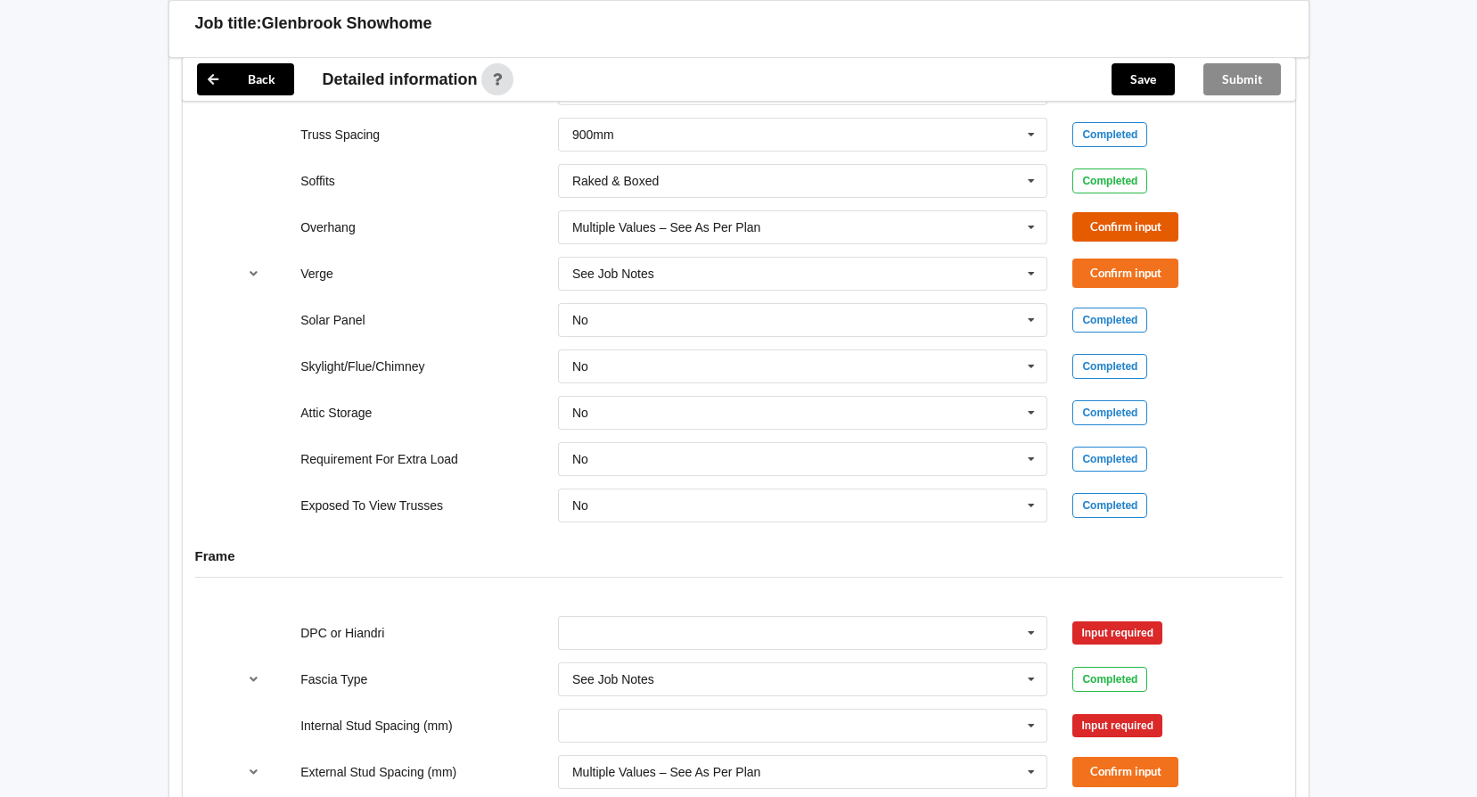
click at [1135, 233] on button "Confirm input" at bounding box center [1125, 226] width 106 height 29
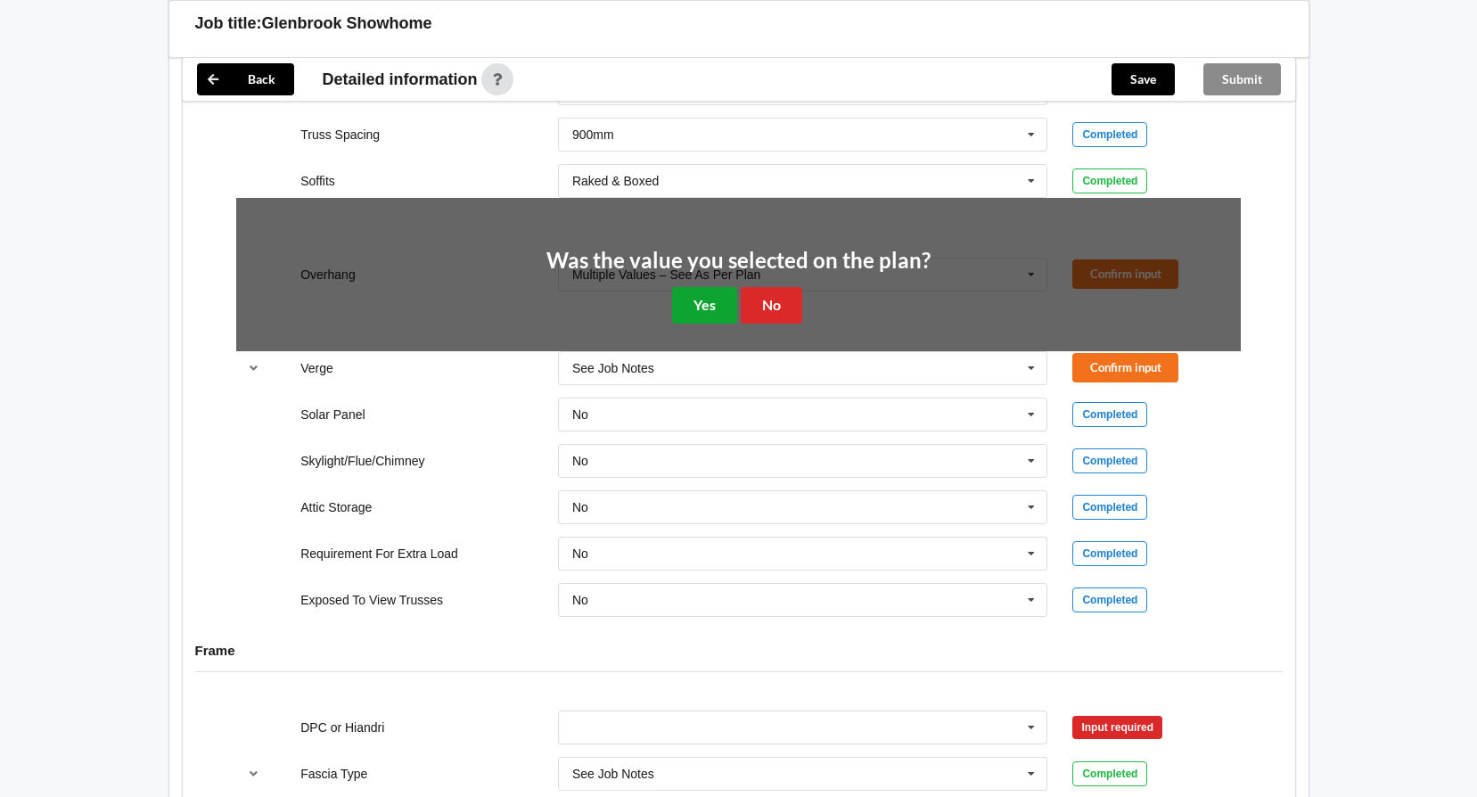
drag, startPoint x: 705, startPoint y: 304, endPoint x: 963, endPoint y: 266, distance: 261.2
click at [706, 304] on button "Yes" at bounding box center [704, 305] width 65 height 37
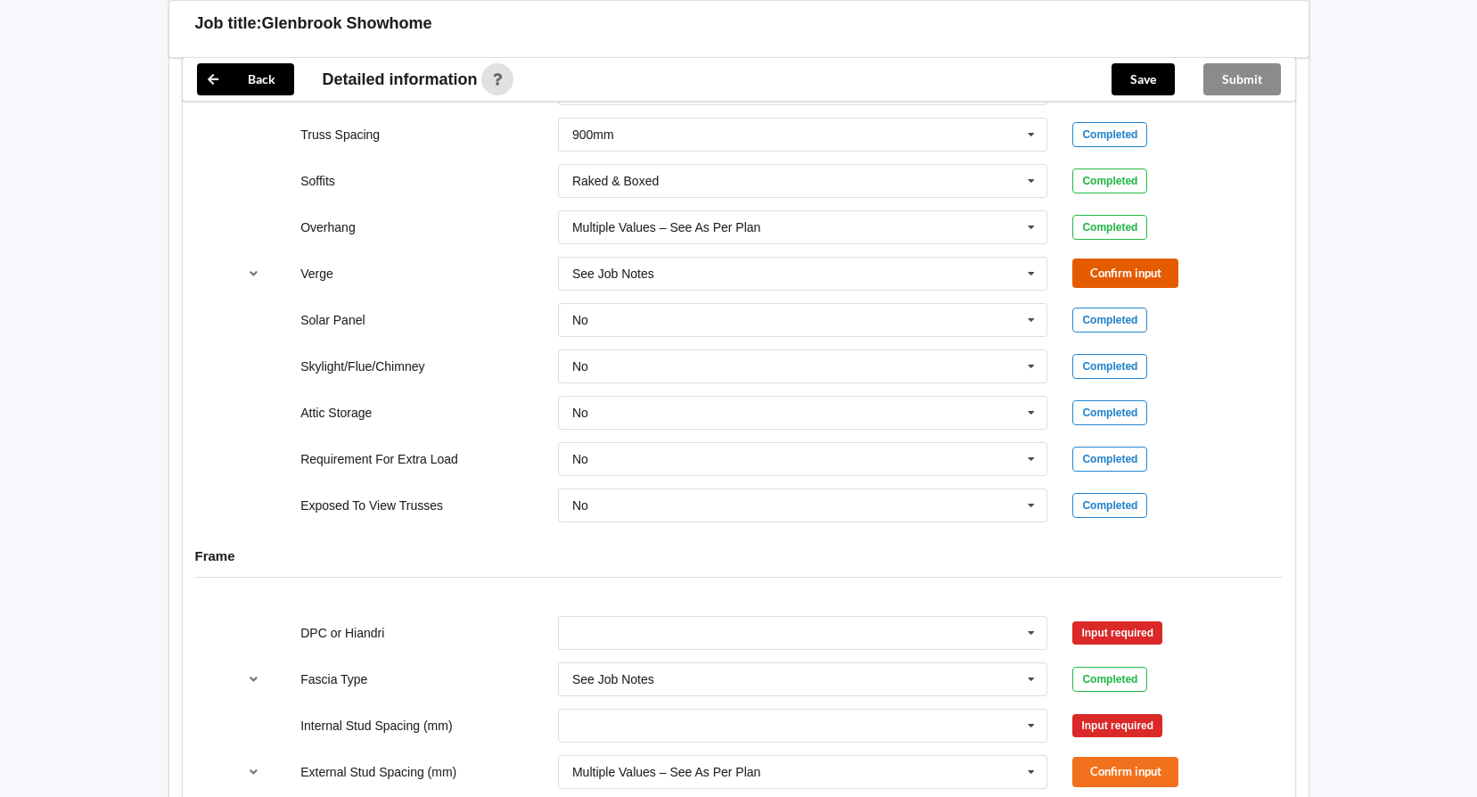
click at [1114, 268] on button "Confirm input" at bounding box center [1125, 272] width 106 height 29
click at [1014, 225] on input "text" at bounding box center [804, 227] width 488 height 32
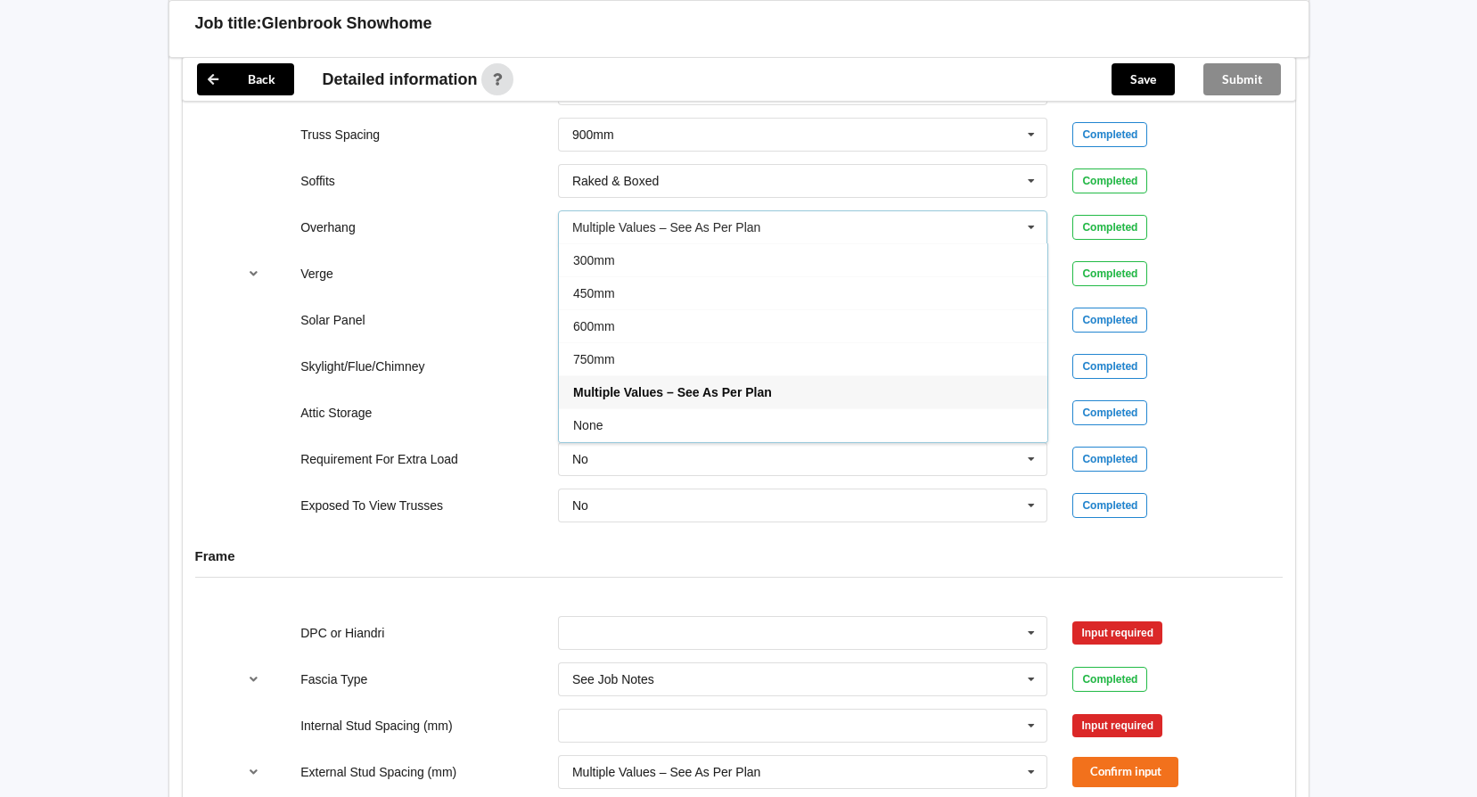
click at [1297, 295] on div "Back Detailed information Save Submit Expand references by default Job Identifi…" at bounding box center [738, 331] width 1141 height 2033
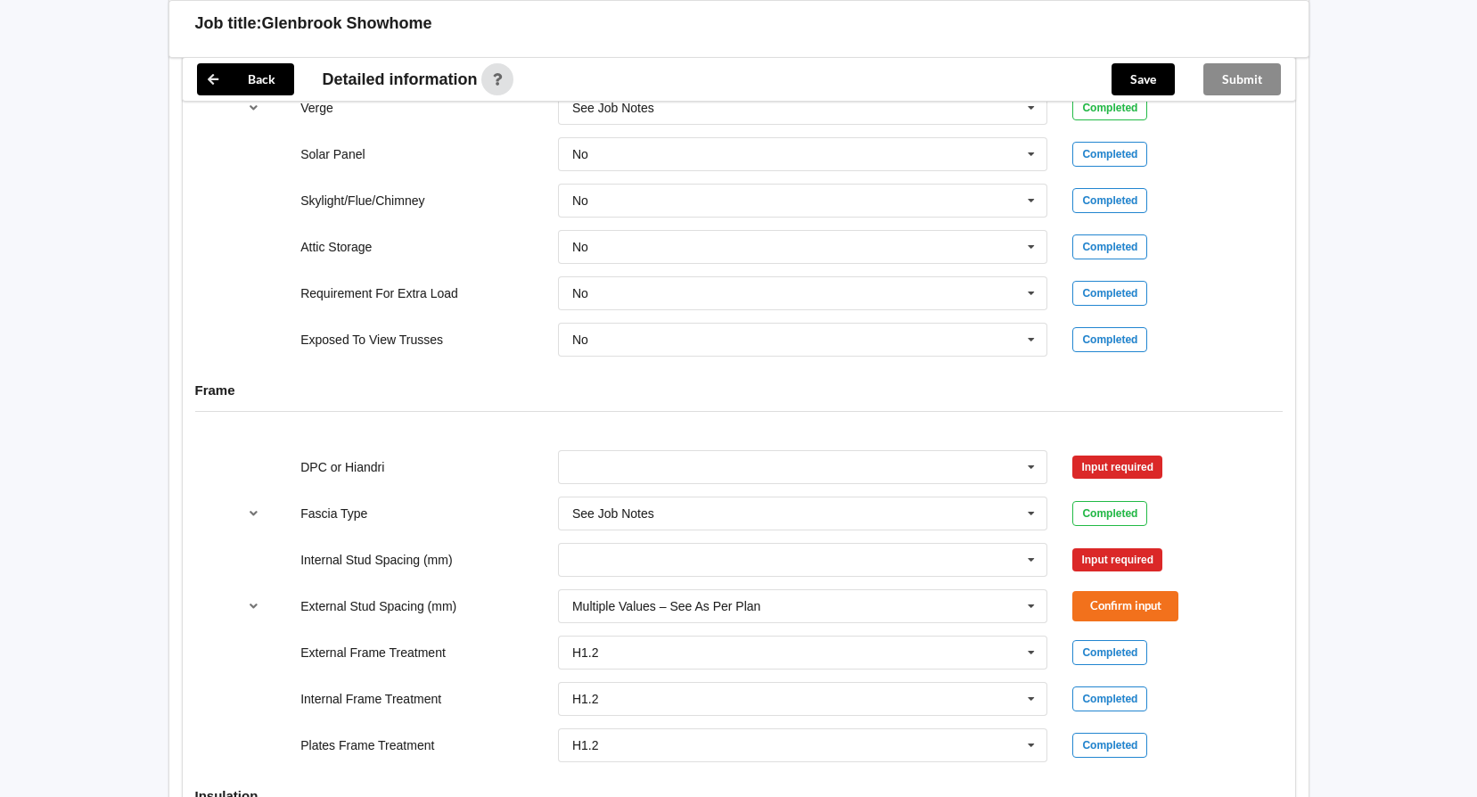
scroll to position [1604, 0]
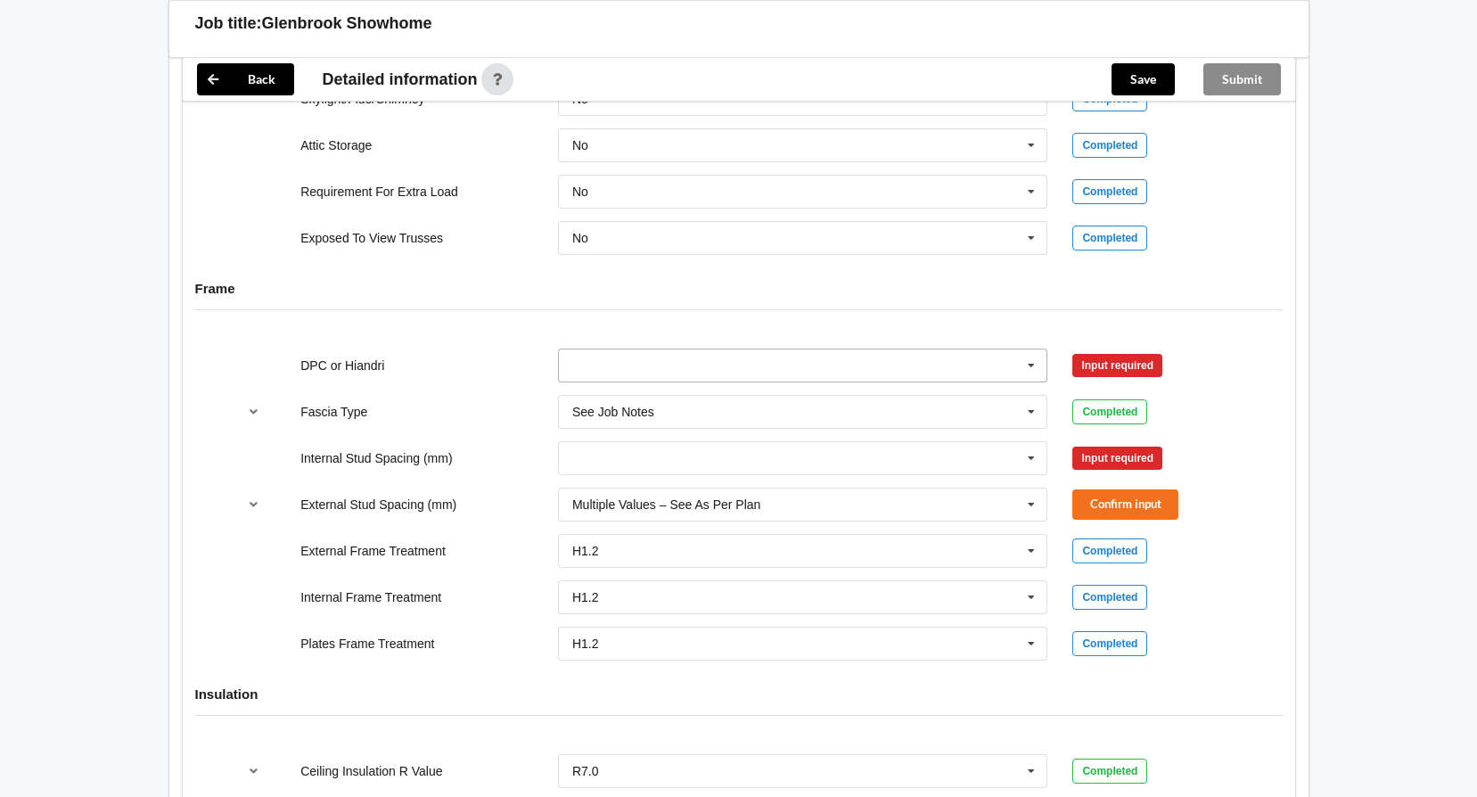
click at [1033, 372] on icon at bounding box center [1031, 365] width 27 height 33
click at [796, 396] on div "DPC Fitted" at bounding box center [803, 397] width 488 height 33
click at [720, 414] on input "text" at bounding box center [804, 412] width 488 height 32
click at [776, 325] on div "Frame" at bounding box center [739, 301] width 1112 height 69
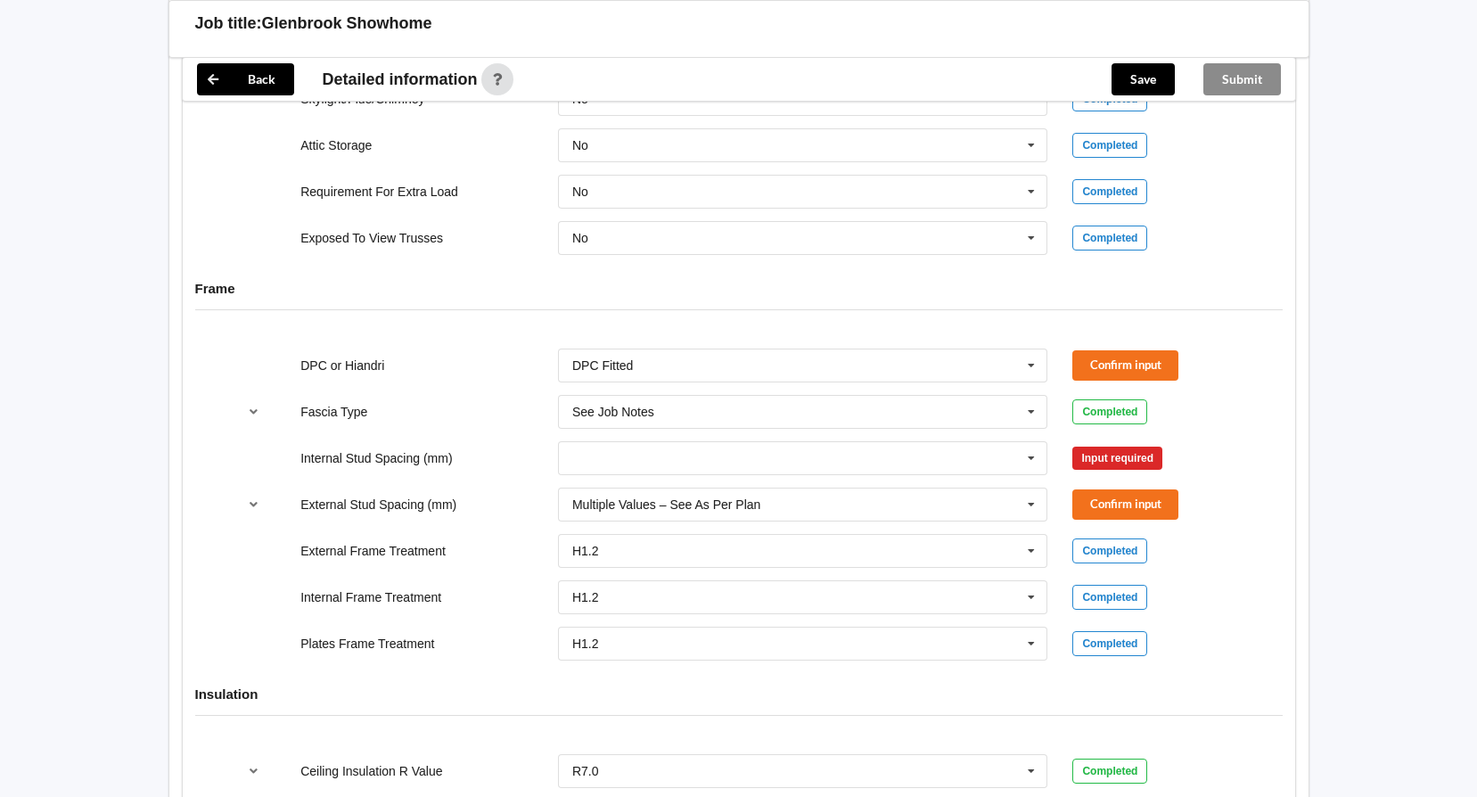
click at [911, 442] on input "text" at bounding box center [804, 458] width 488 height 32
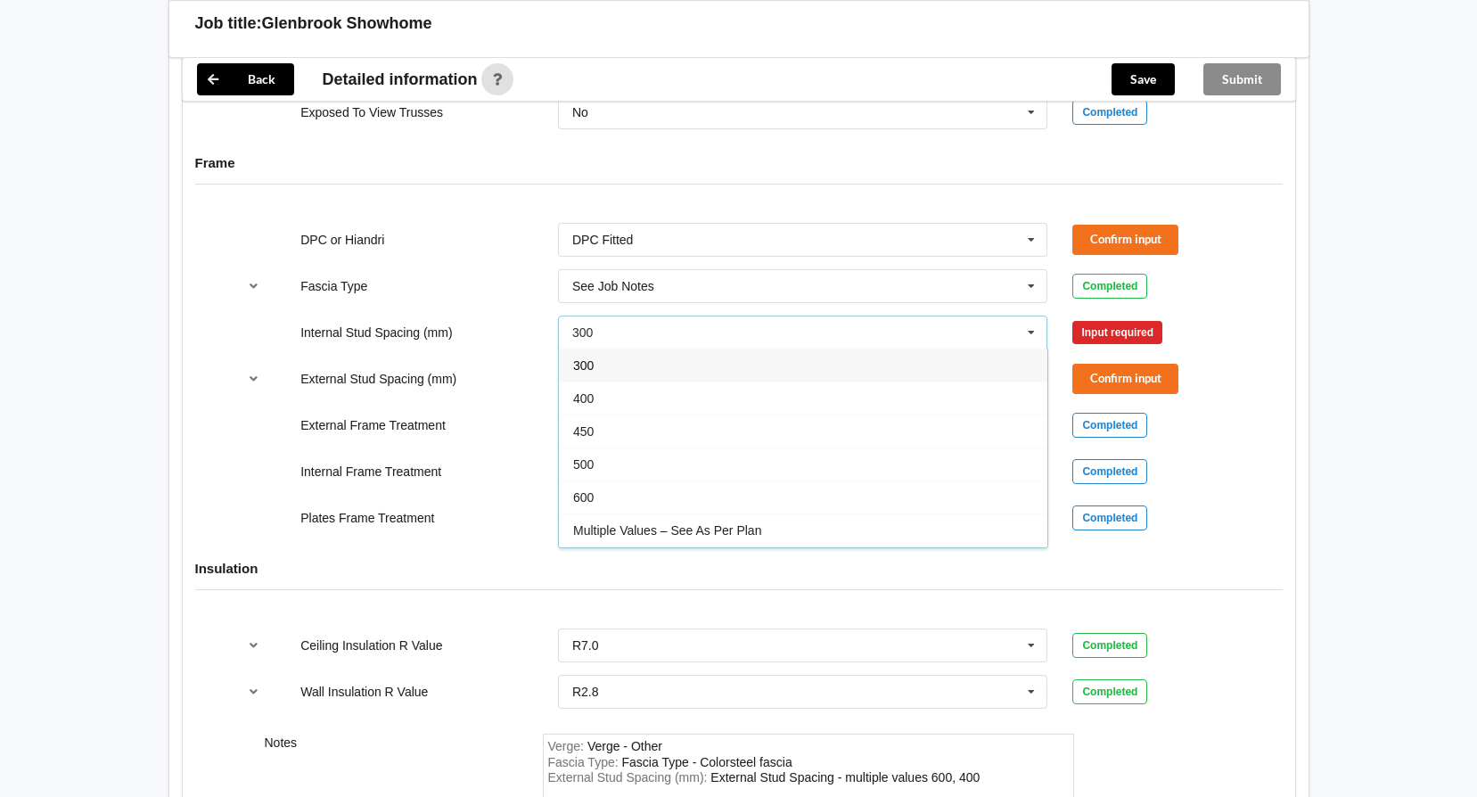
scroll to position [1723, 0]
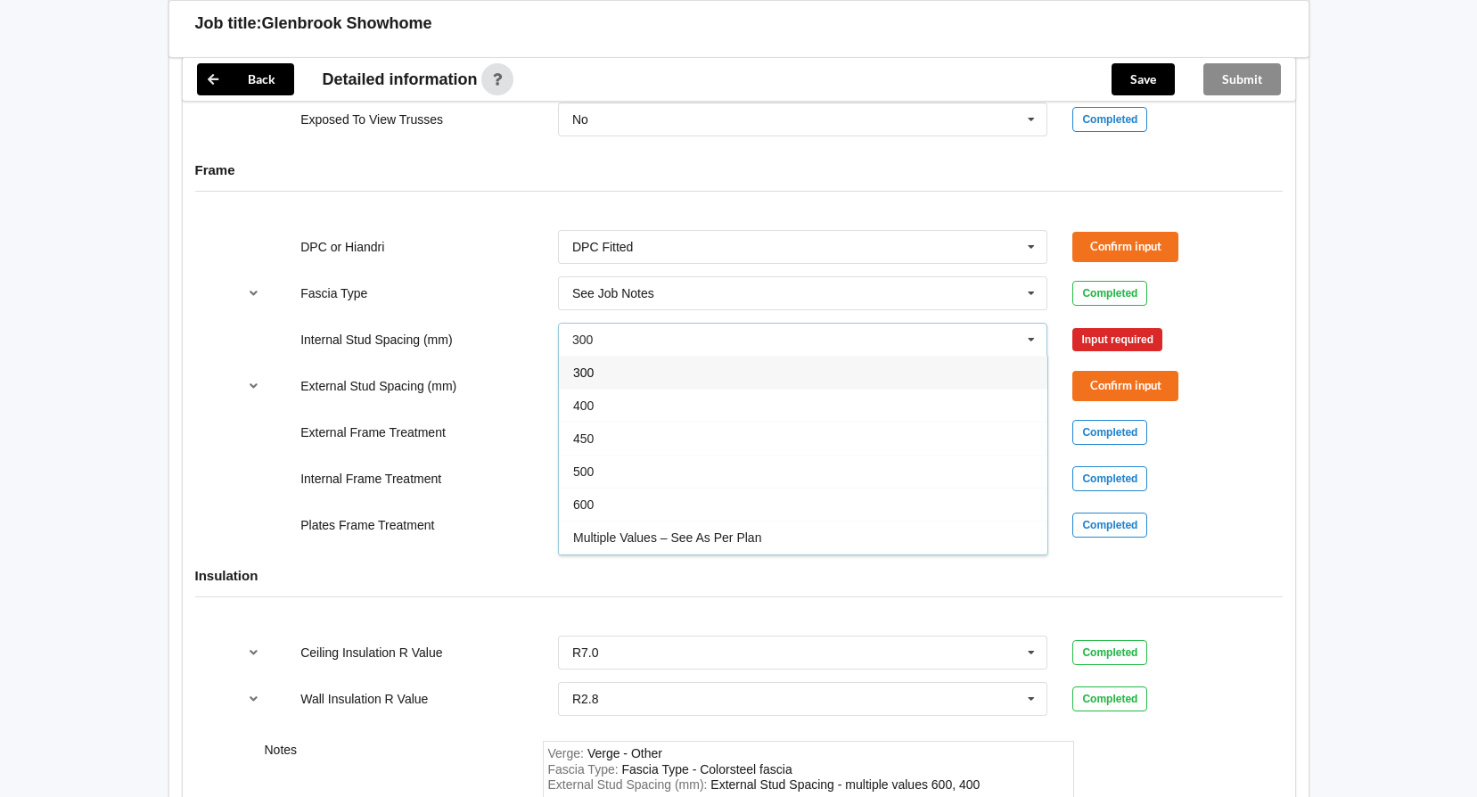
click at [666, 501] on div "600" at bounding box center [803, 504] width 488 height 33
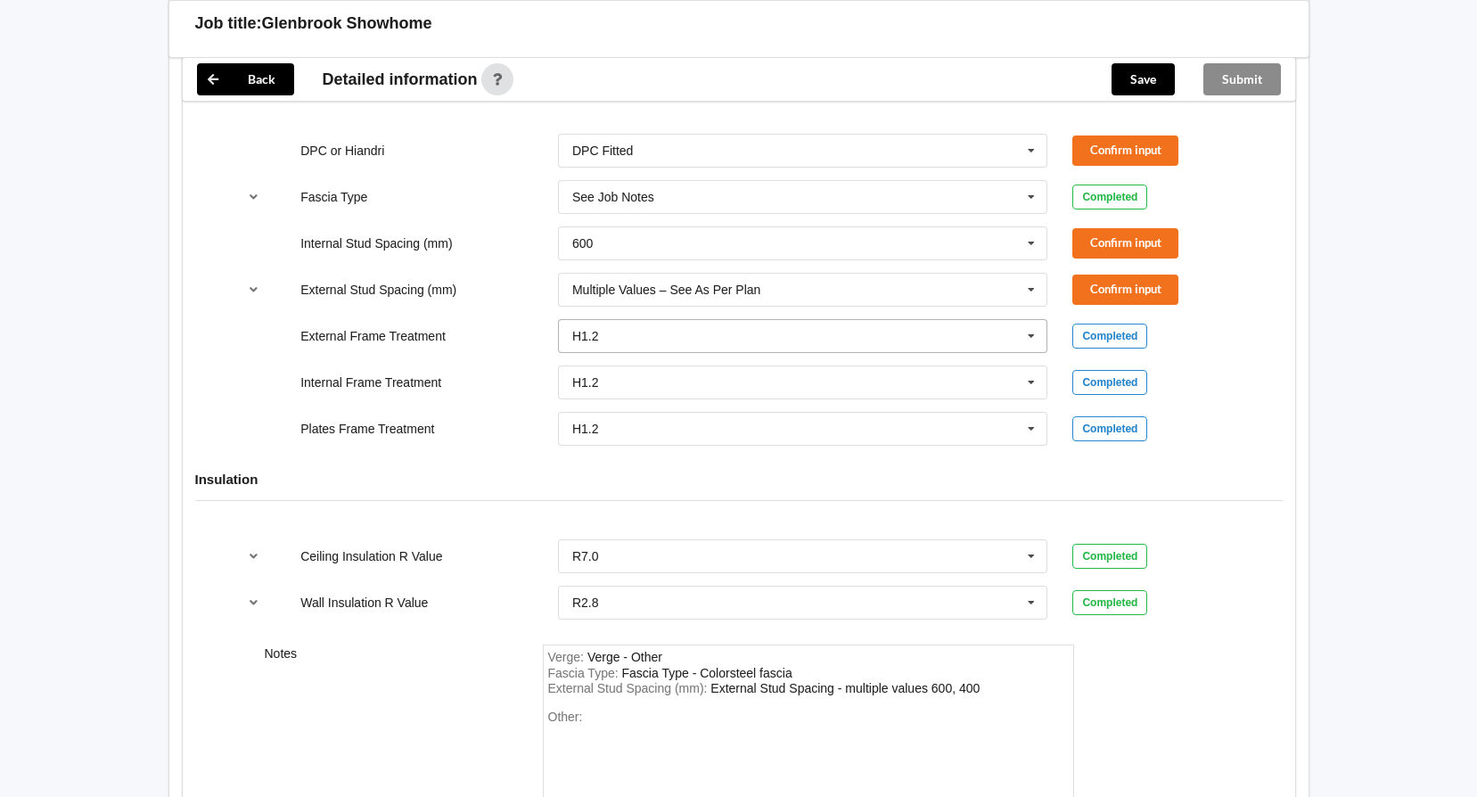
scroll to position [1812, 0]
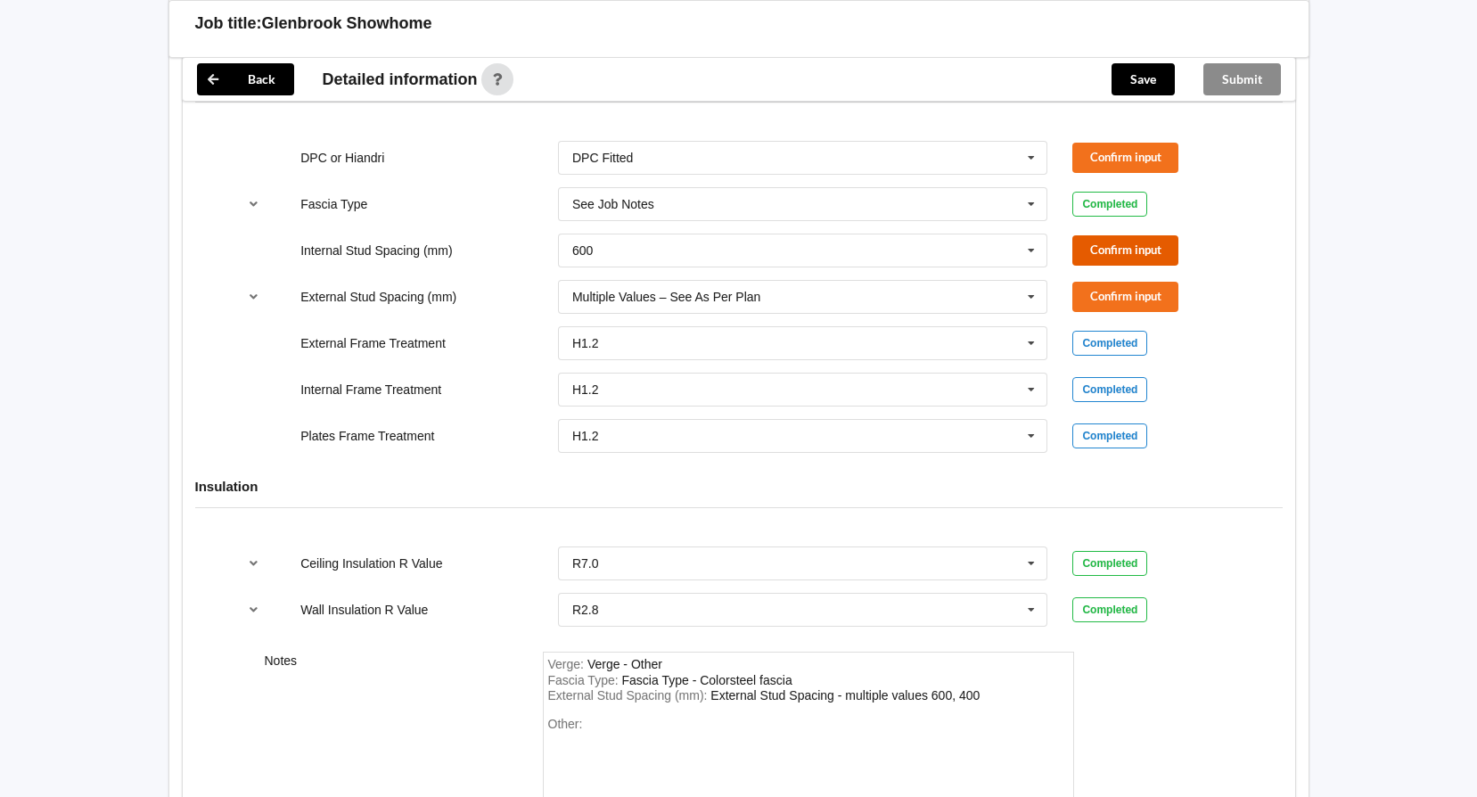
click at [1143, 252] on button "Confirm input" at bounding box center [1125, 249] width 106 height 29
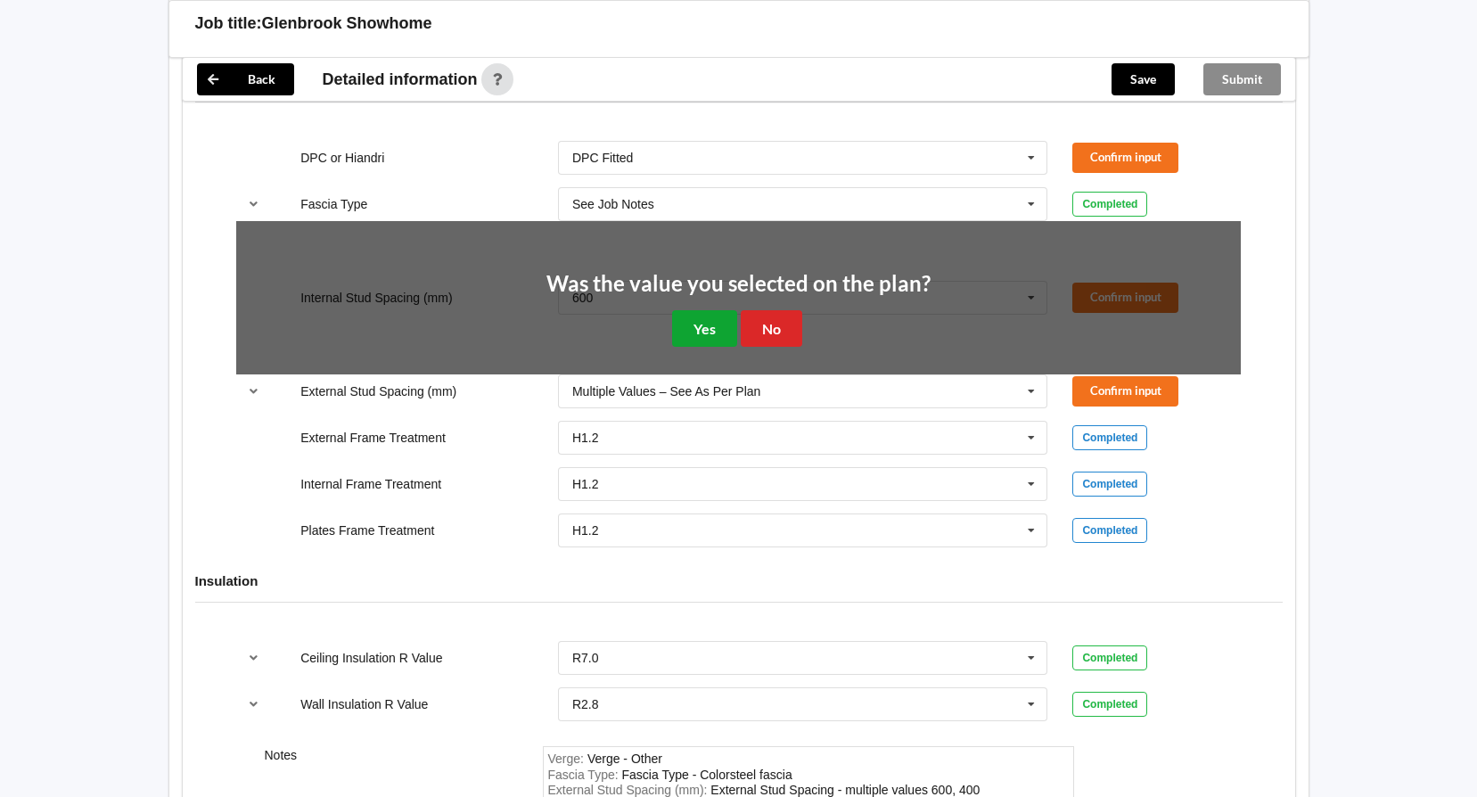
drag, startPoint x: 709, startPoint y: 332, endPoint x: 1086, endPoint y: 200, distance: 398.6
click at [718, 323] on button "Yes" at bounding box center [704, 328] width 65 height 37
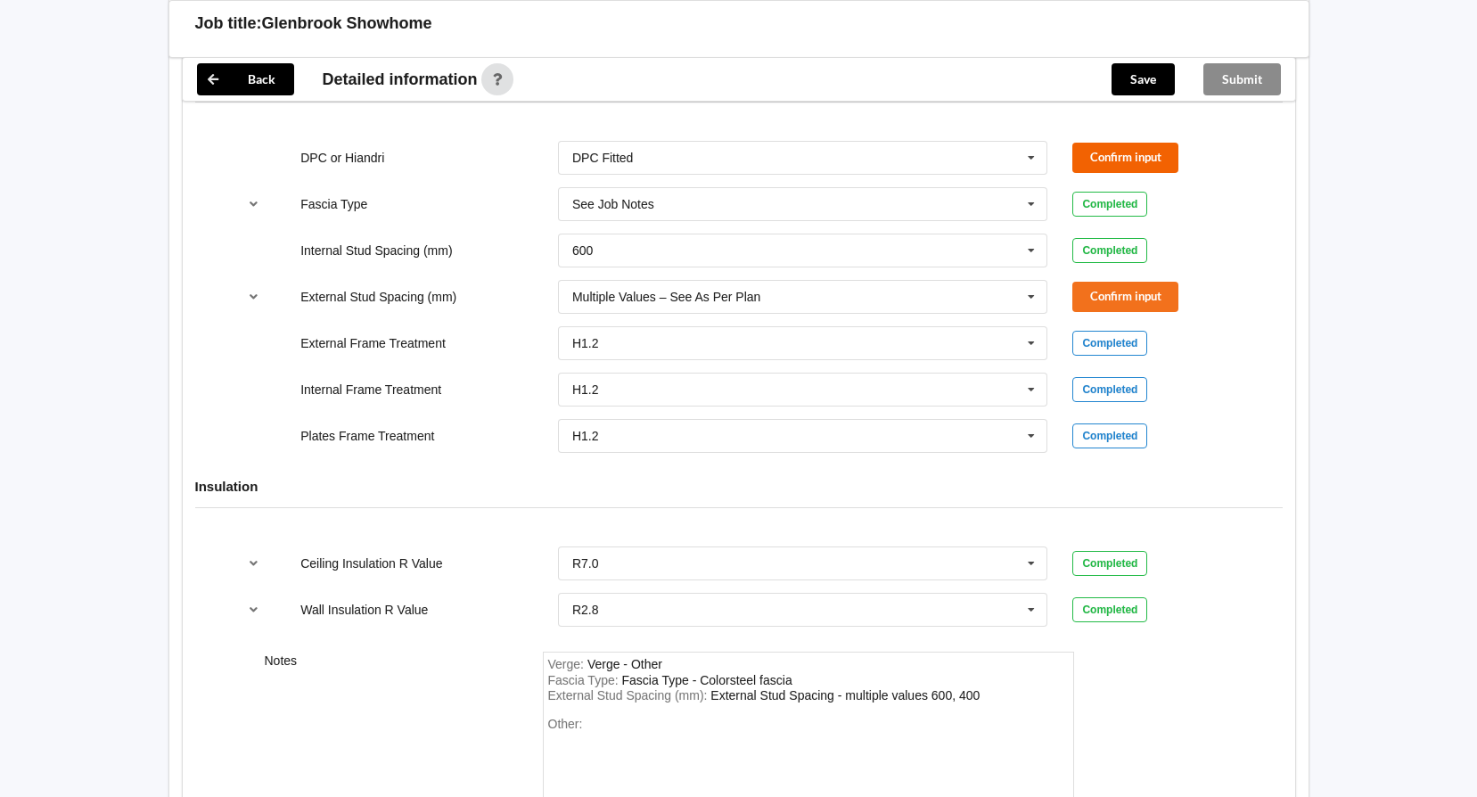
click at [1136, 143] on div "DPC or Hiandri DPC Fitted DPC Fitted HIANDRI Fitted Not Required See Job Notes …" at bounding box center [738, 157] width 1029 height 59
click at [1127, 152] on button "Confirm input" at bounding box center [1125, 157] width 106 height 29
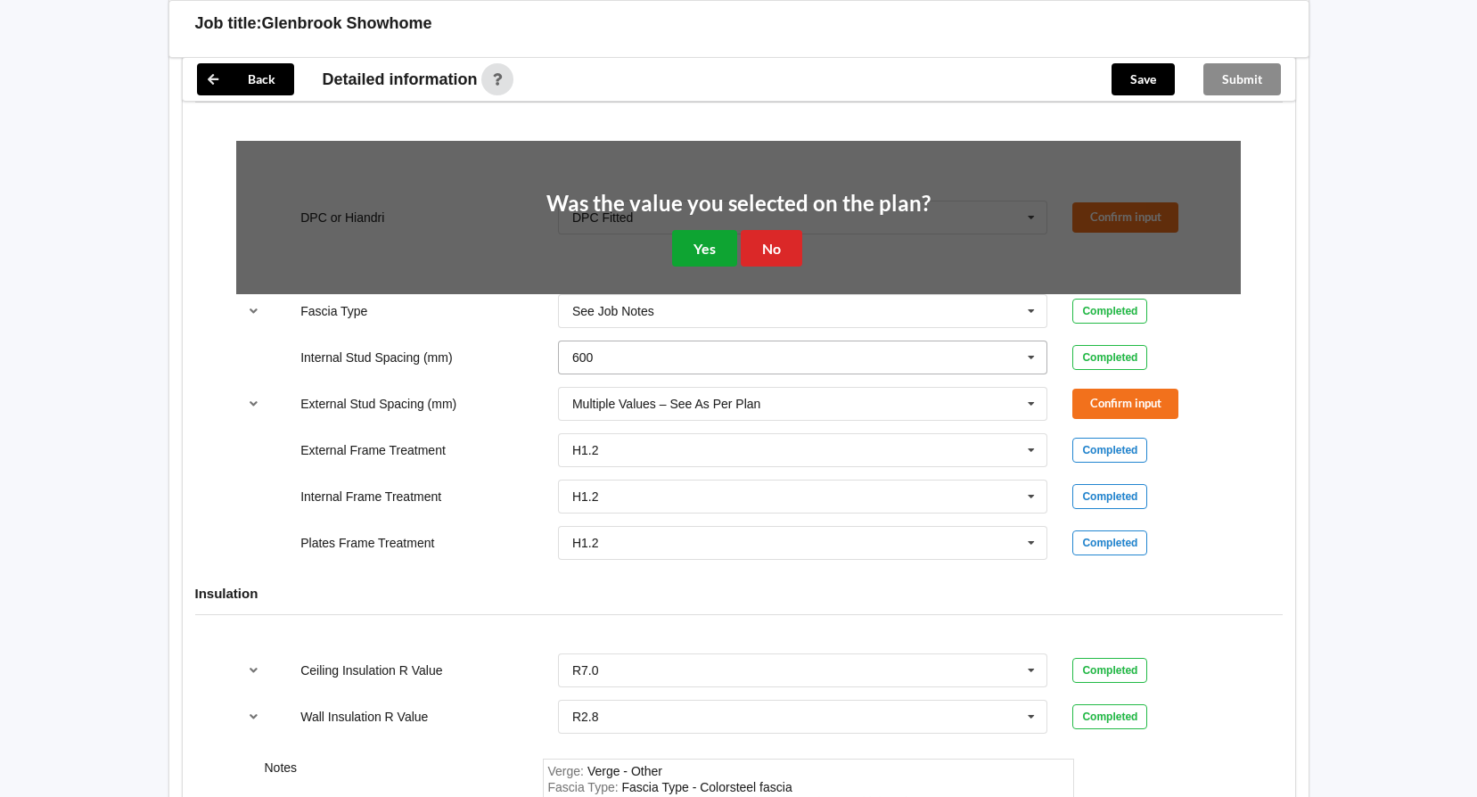
click at [699, 237] on button "Yes" at bounding box center [704, 248] width 65 height 37
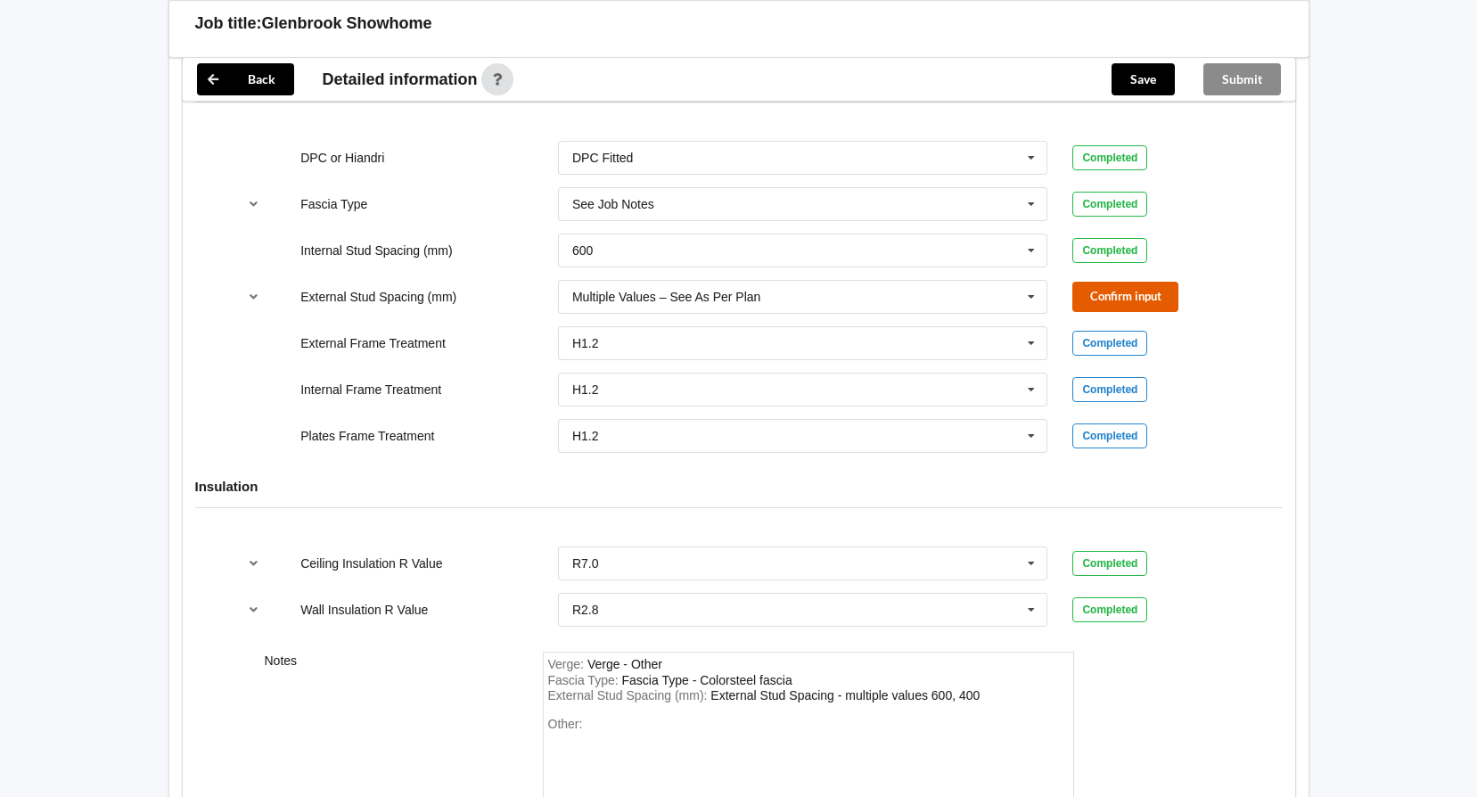
click at [1124, 291] on button "Confirm input" at bounding box center [1125, 296] width 106 height 29
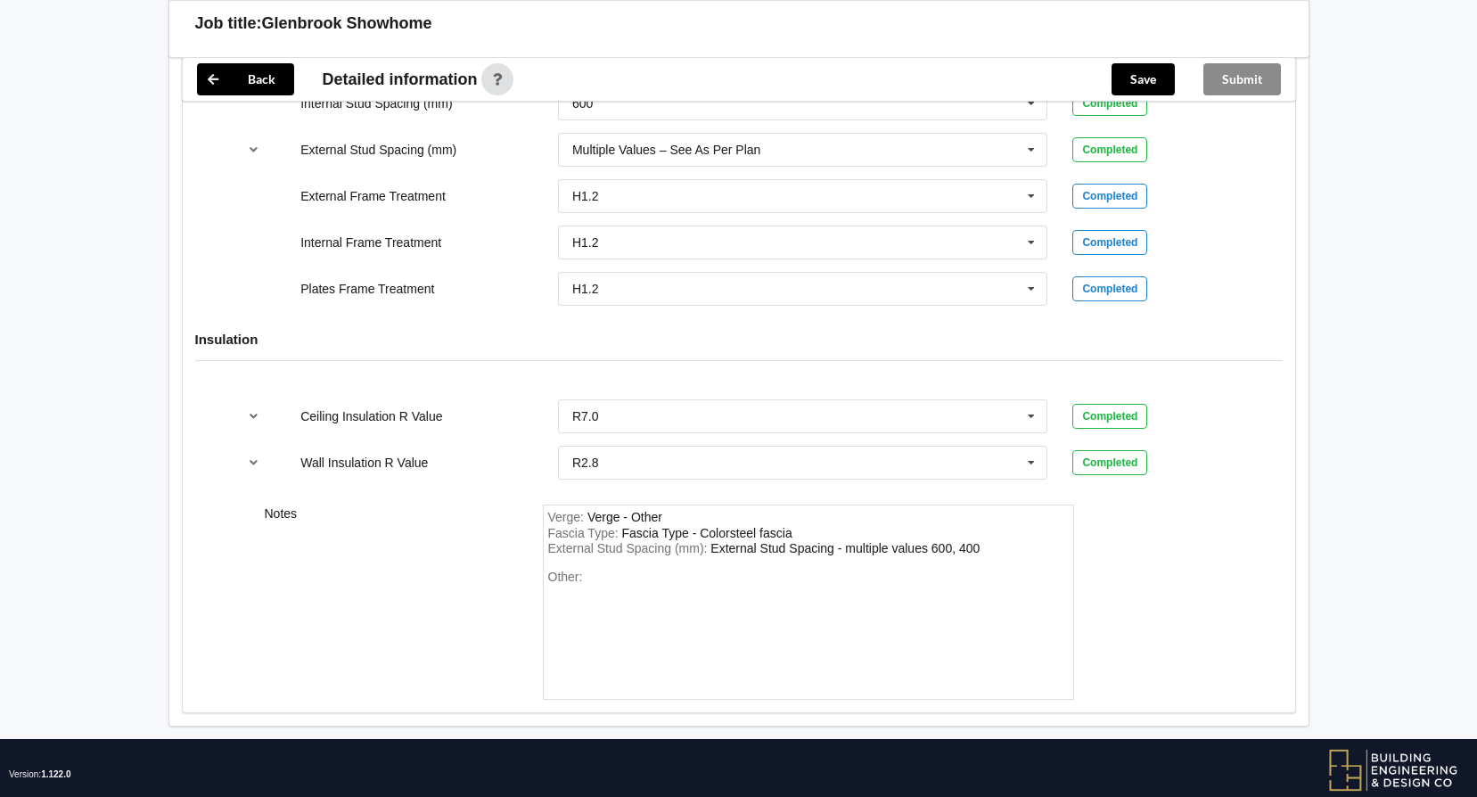
scroll to position [1990, 0]
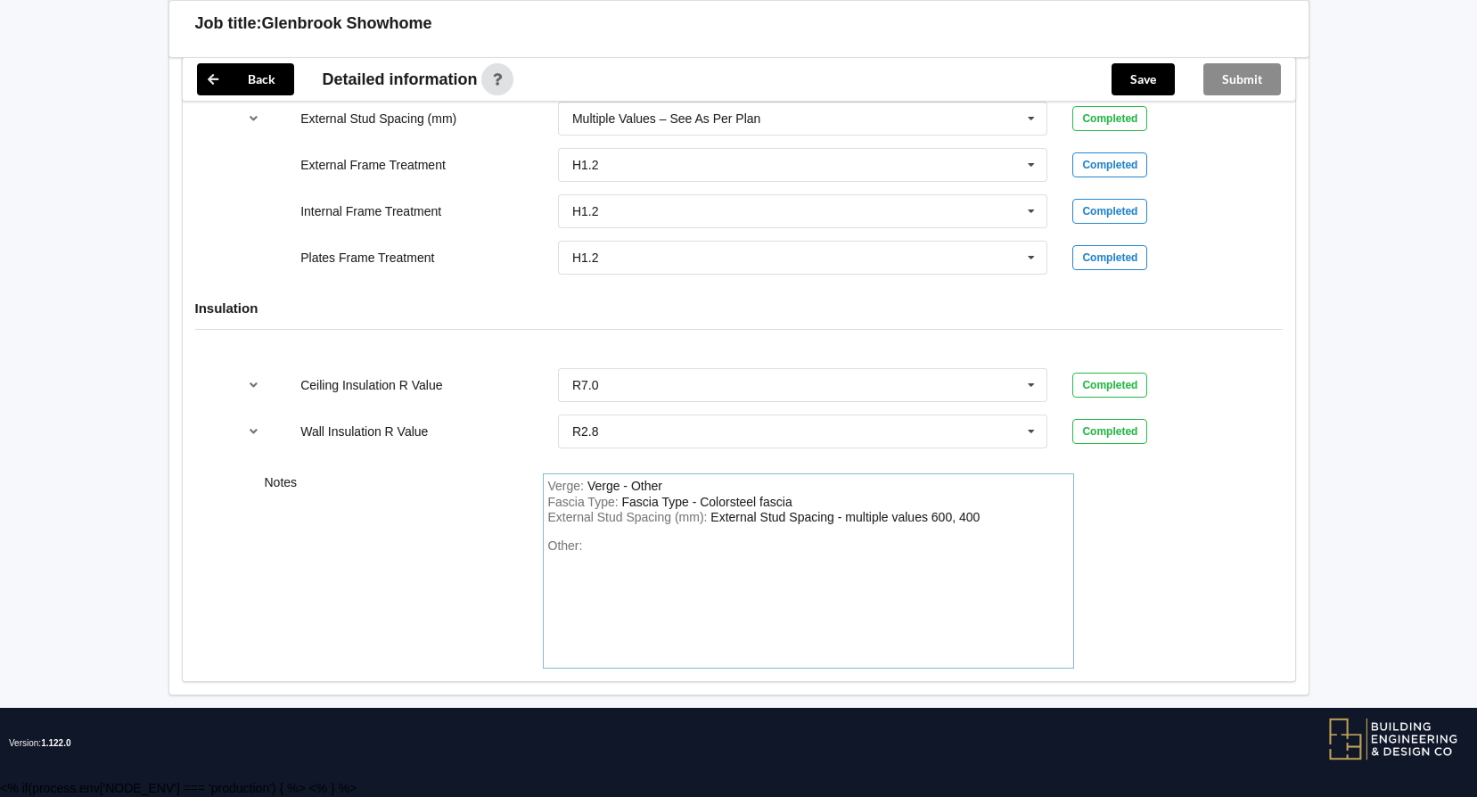
click at [697, 557] on div "Other:" at bounding box center [808, 600] width 521 height 125
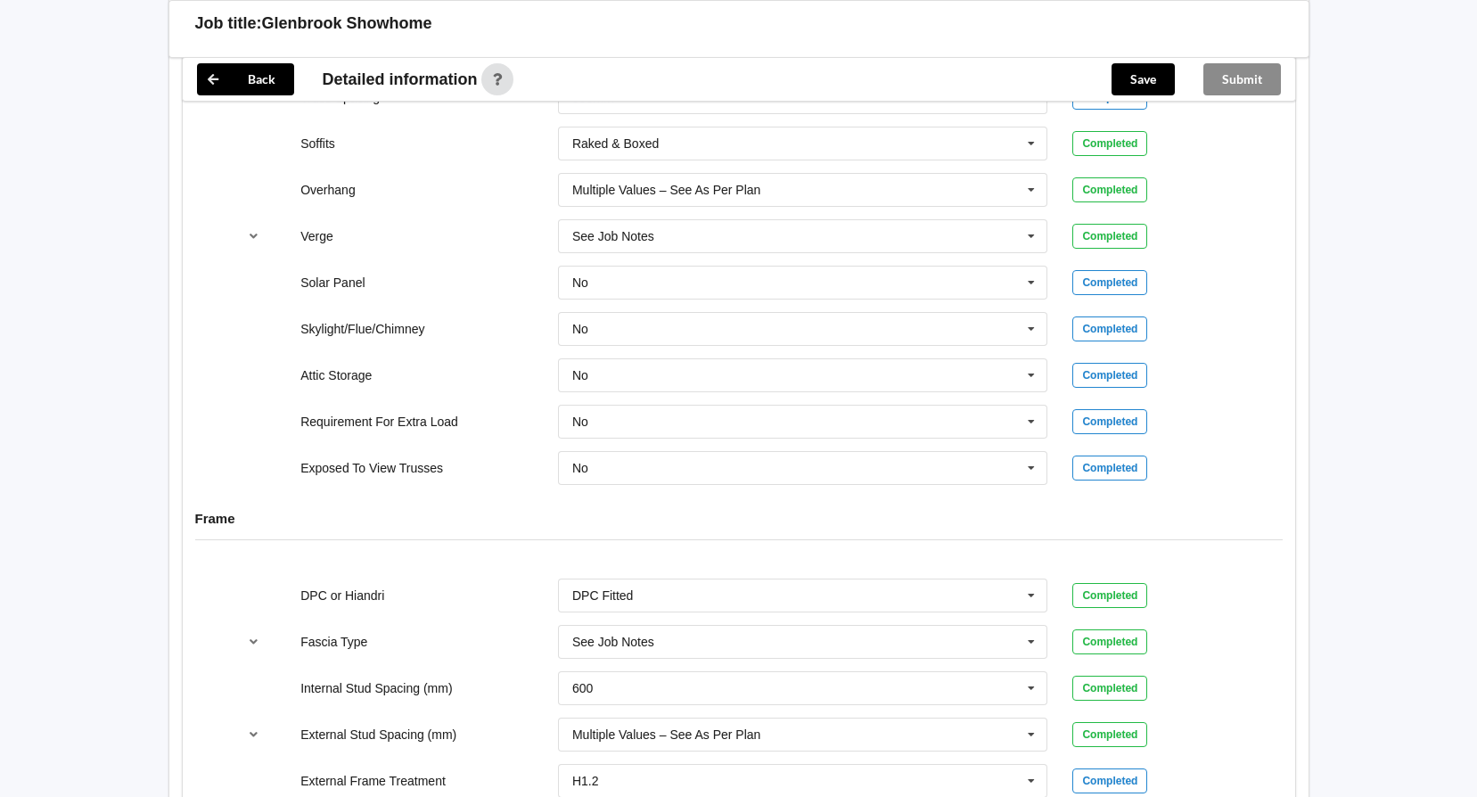
scroll to position [1010, 0]
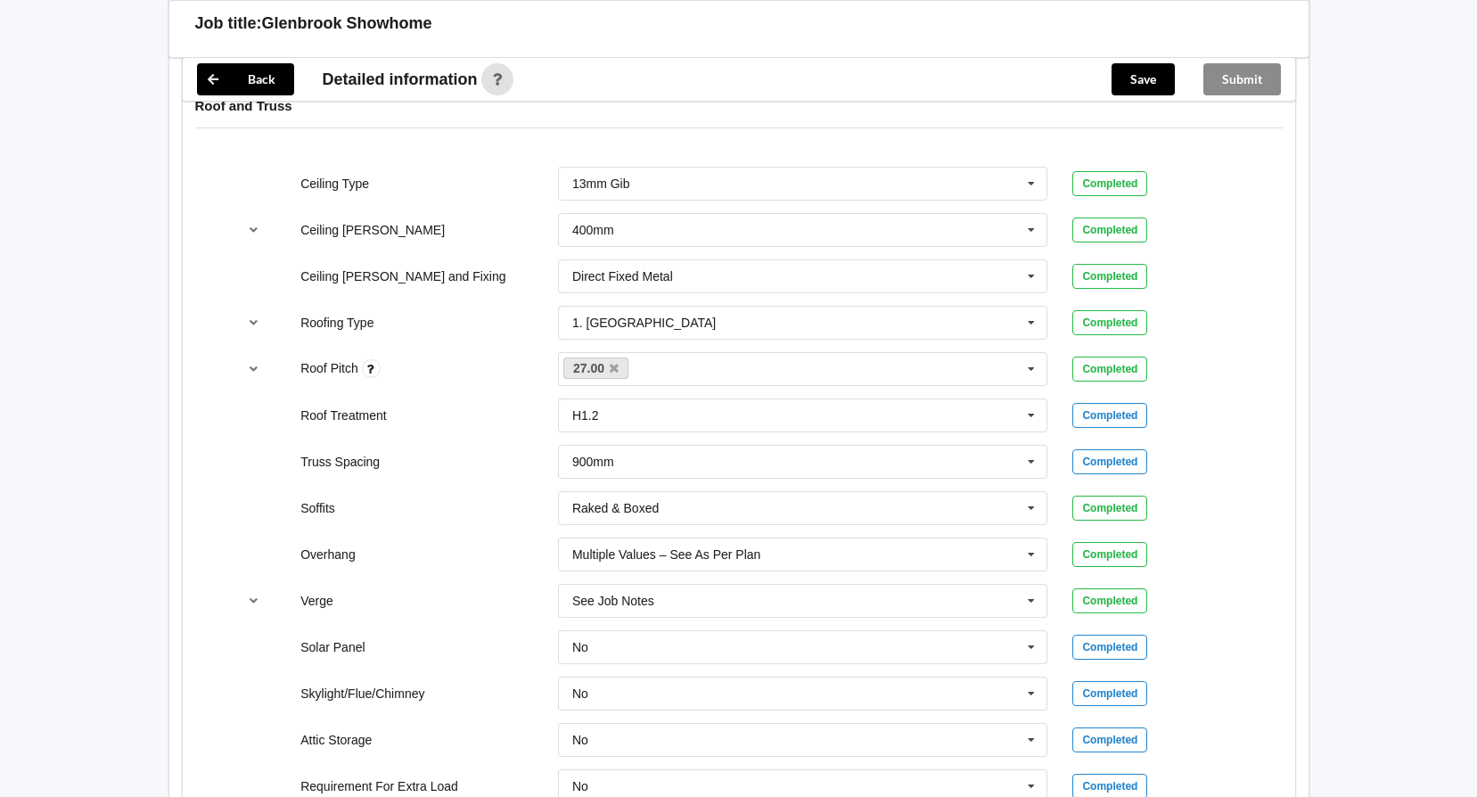
click at [1154, 100] on div "Save" at bounding box center [1143, 79] width 92 height 43
click at [1148, 89] on button "Save" at bounding box center [1142, 79] width 63 height 32
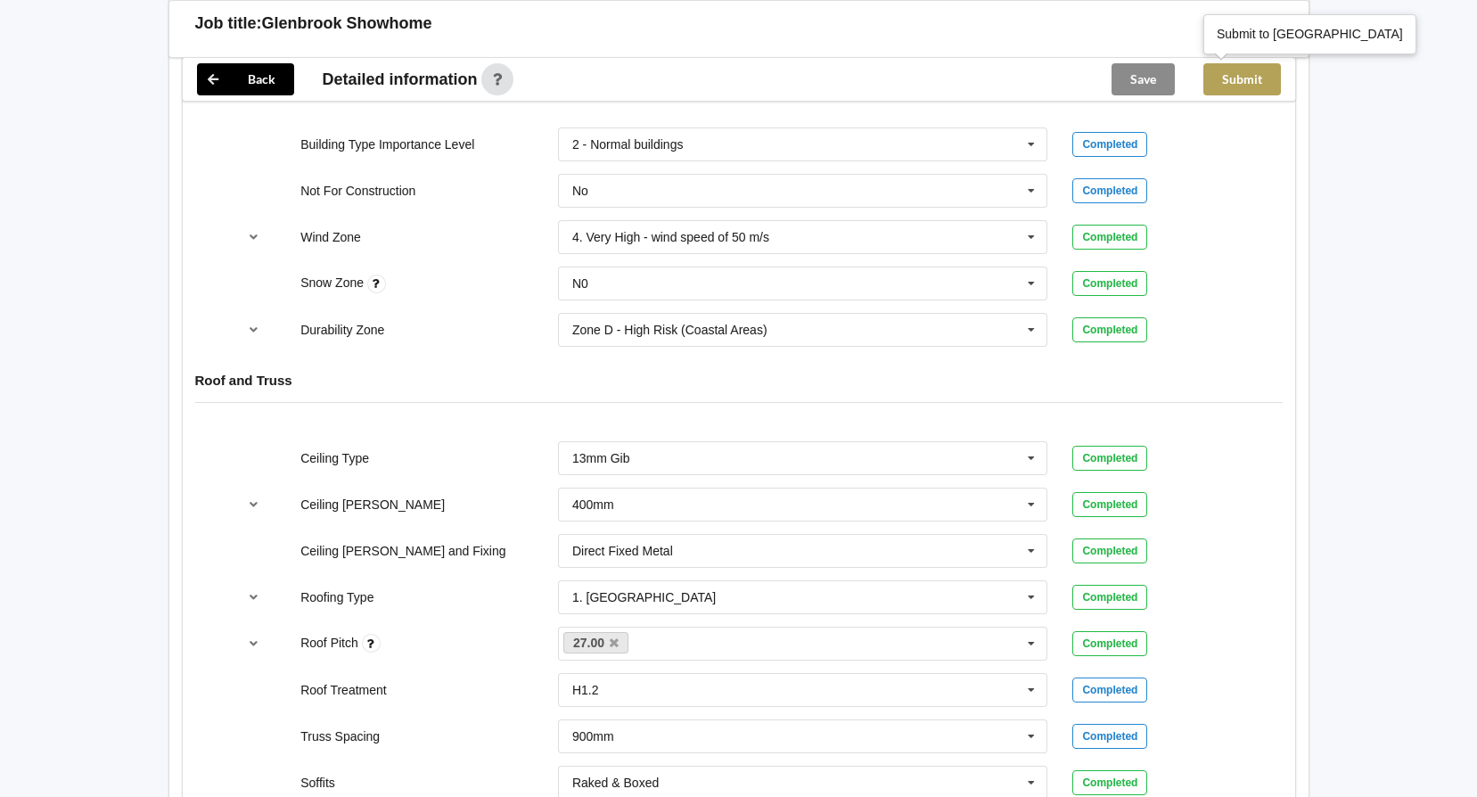
click at [1250, 68] on button "Submit" at bounding box center [1242, 79] width 78 height 32
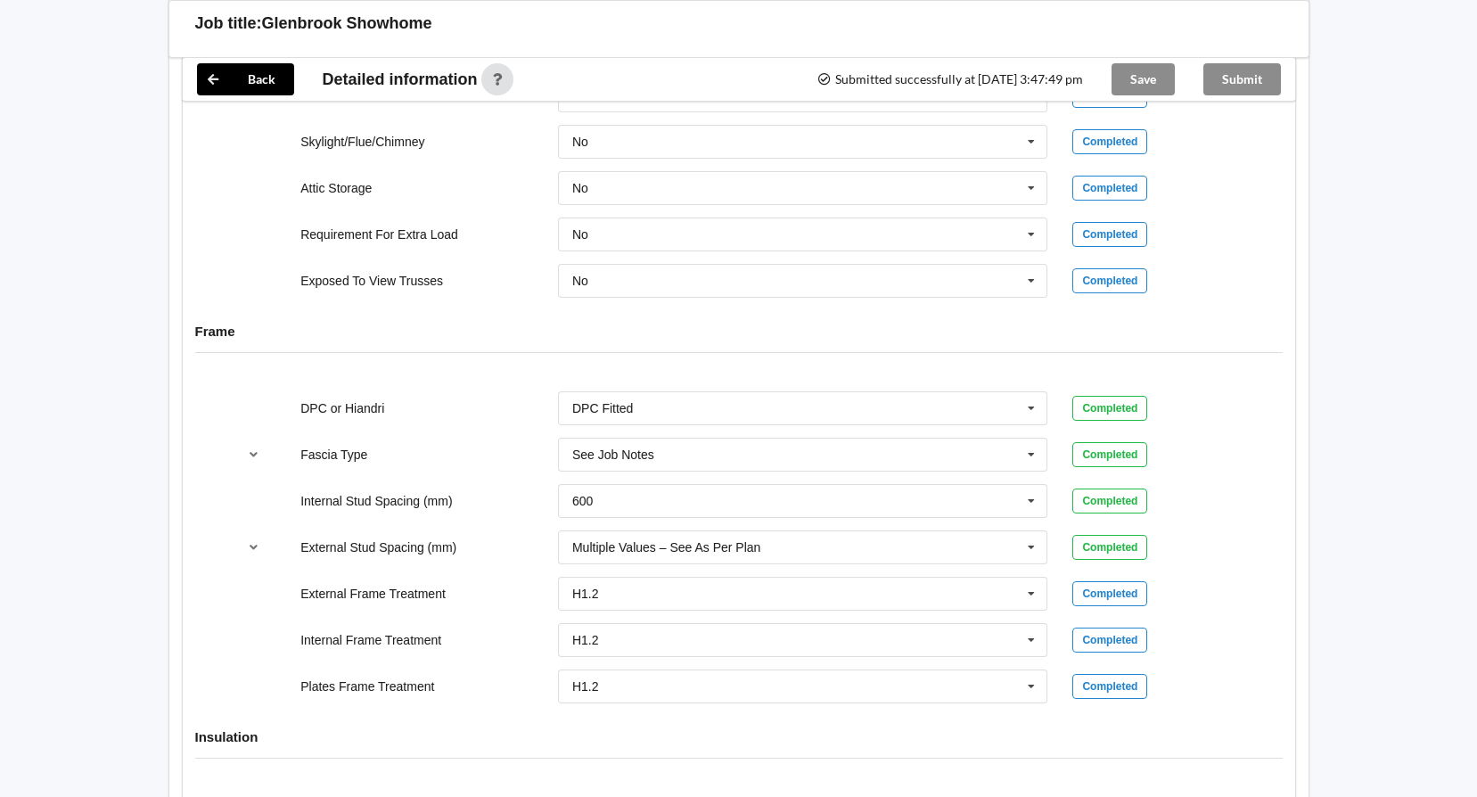
scroll to position [1106, 0]
